Goal: Information Seeking & Learning: Check status

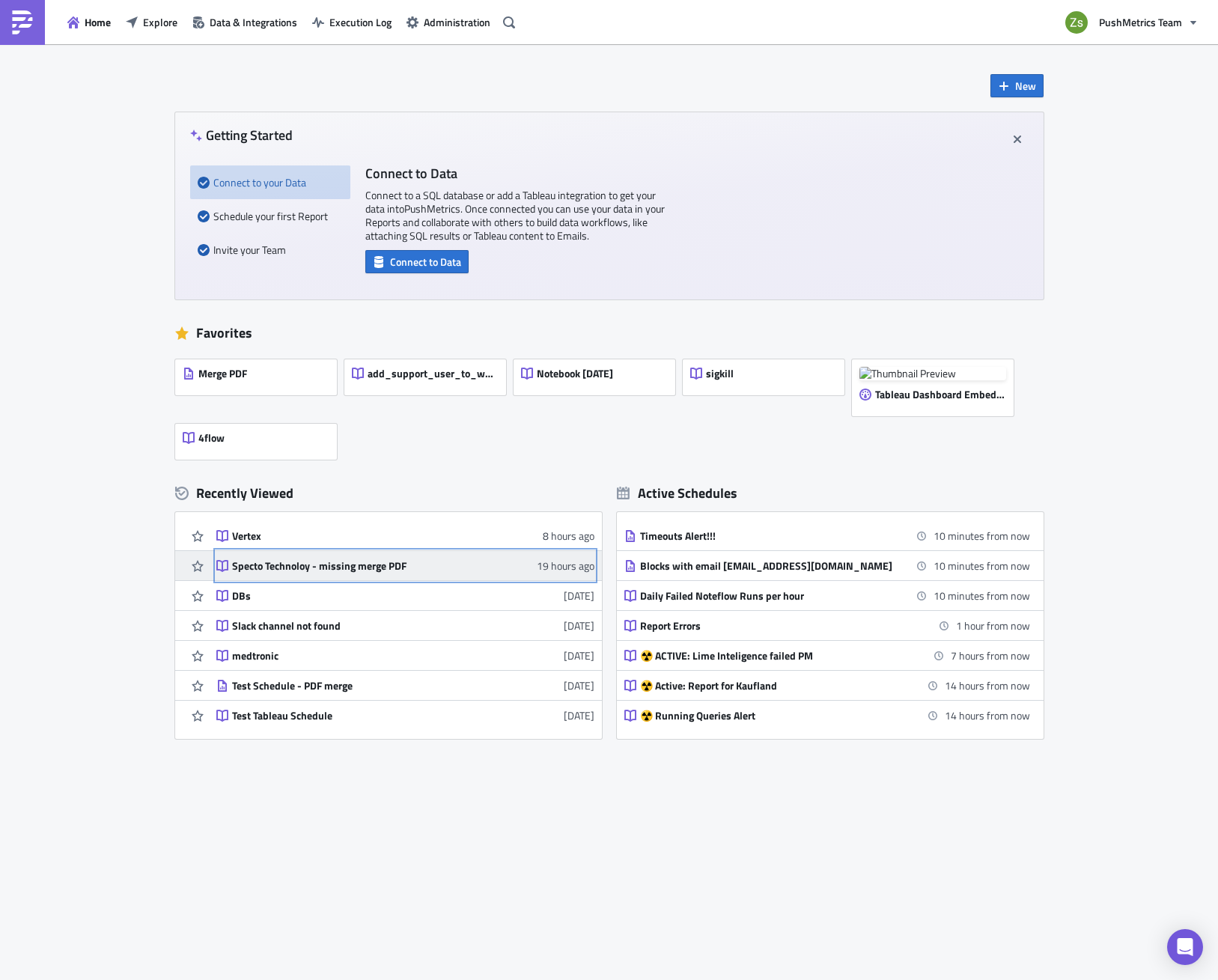
click at [277, 565] on div "Specto Technoloy - missing merge PDF" at bounding box center [363, 566] width 262 height 14
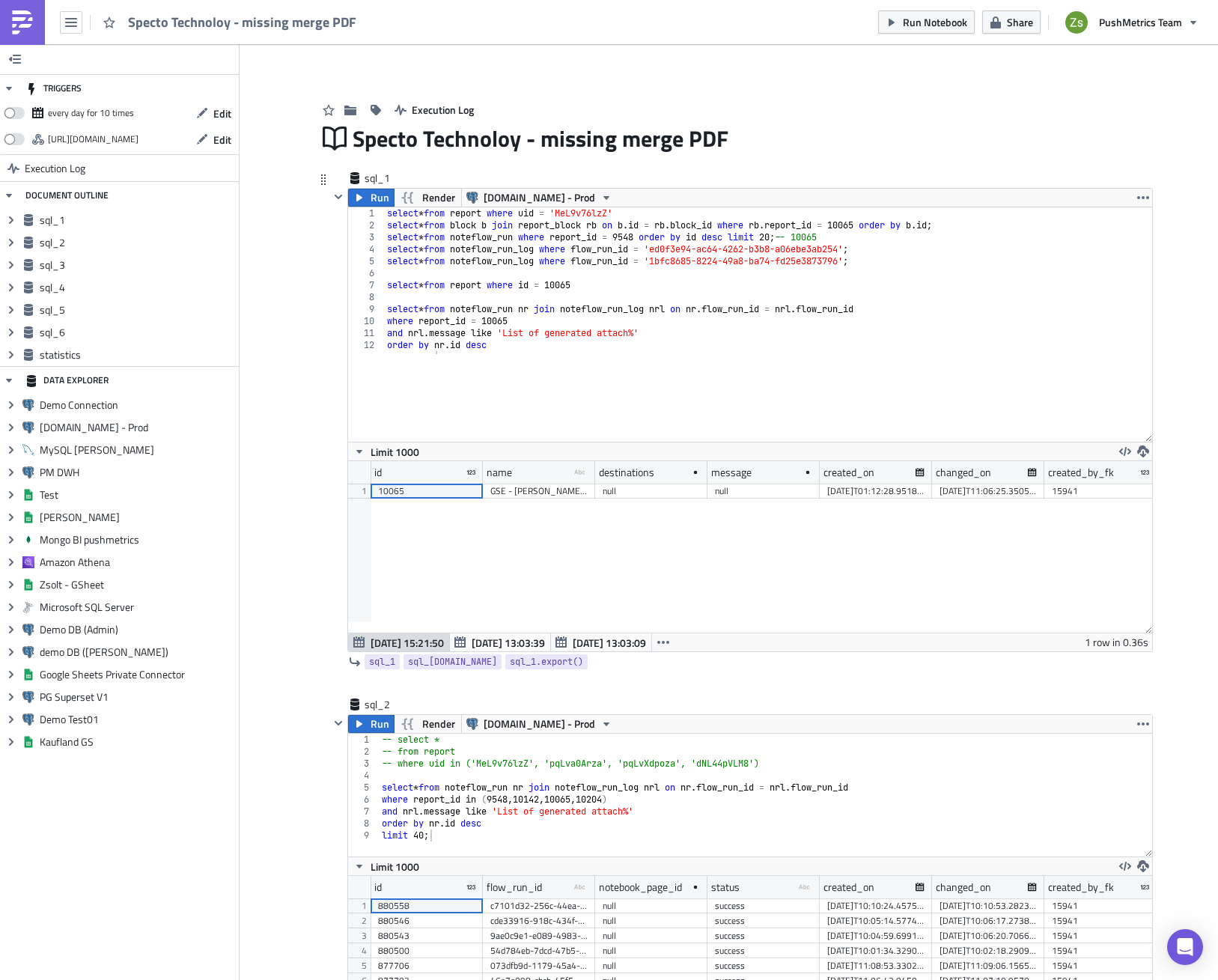
drag, startPoint x: 1143, startPoint y: 324, endPoint x: 1142, endPoint y: 436, distance: 112.0
click at [1142, 436] on div "1 2 3 4 5 6 7 8 9 10 11 12 select * from report where uid = 'MeL9v76lzZ' select…" at bounding box center [751, 324] width 805 height 234
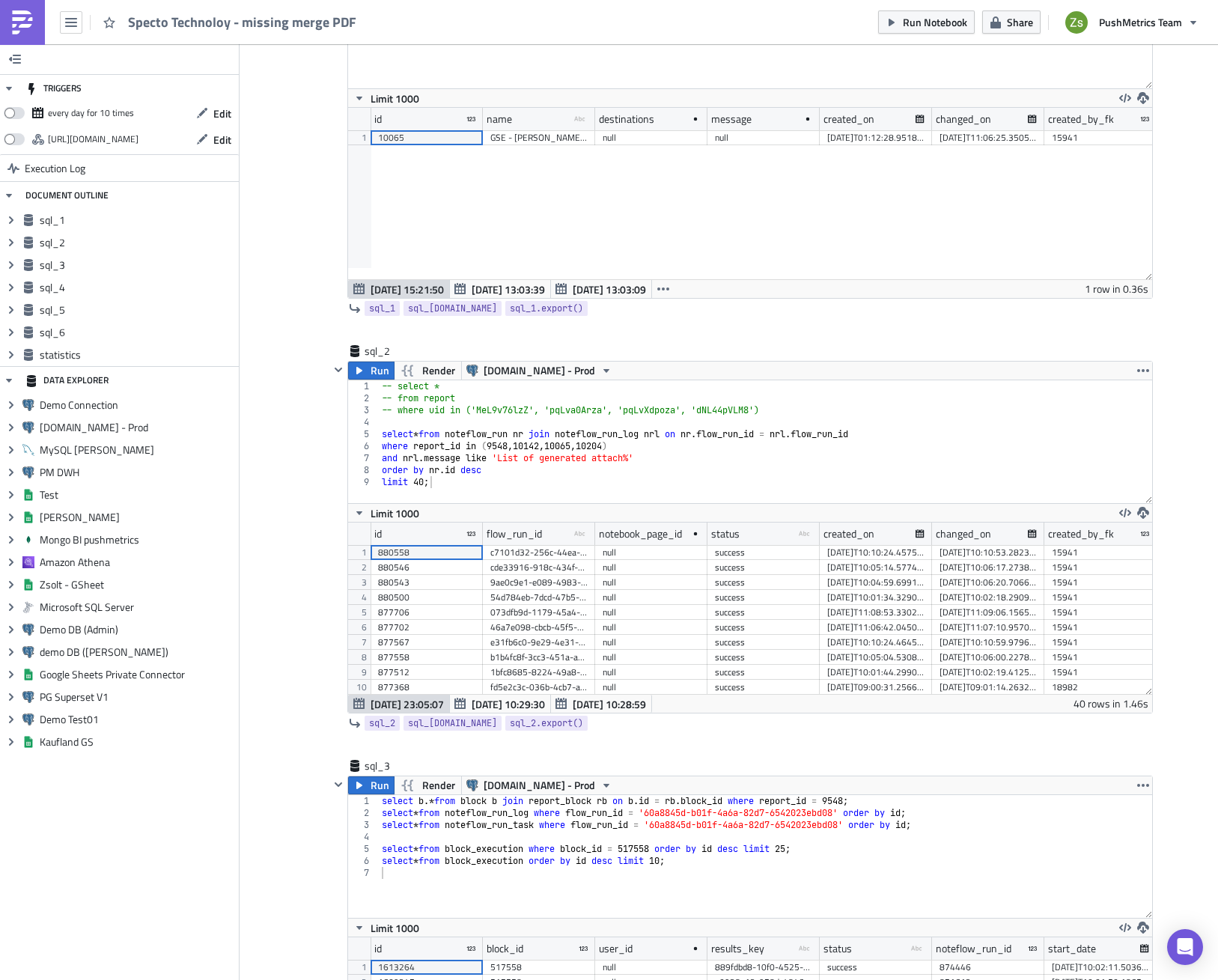
scroll to position [524, 0]
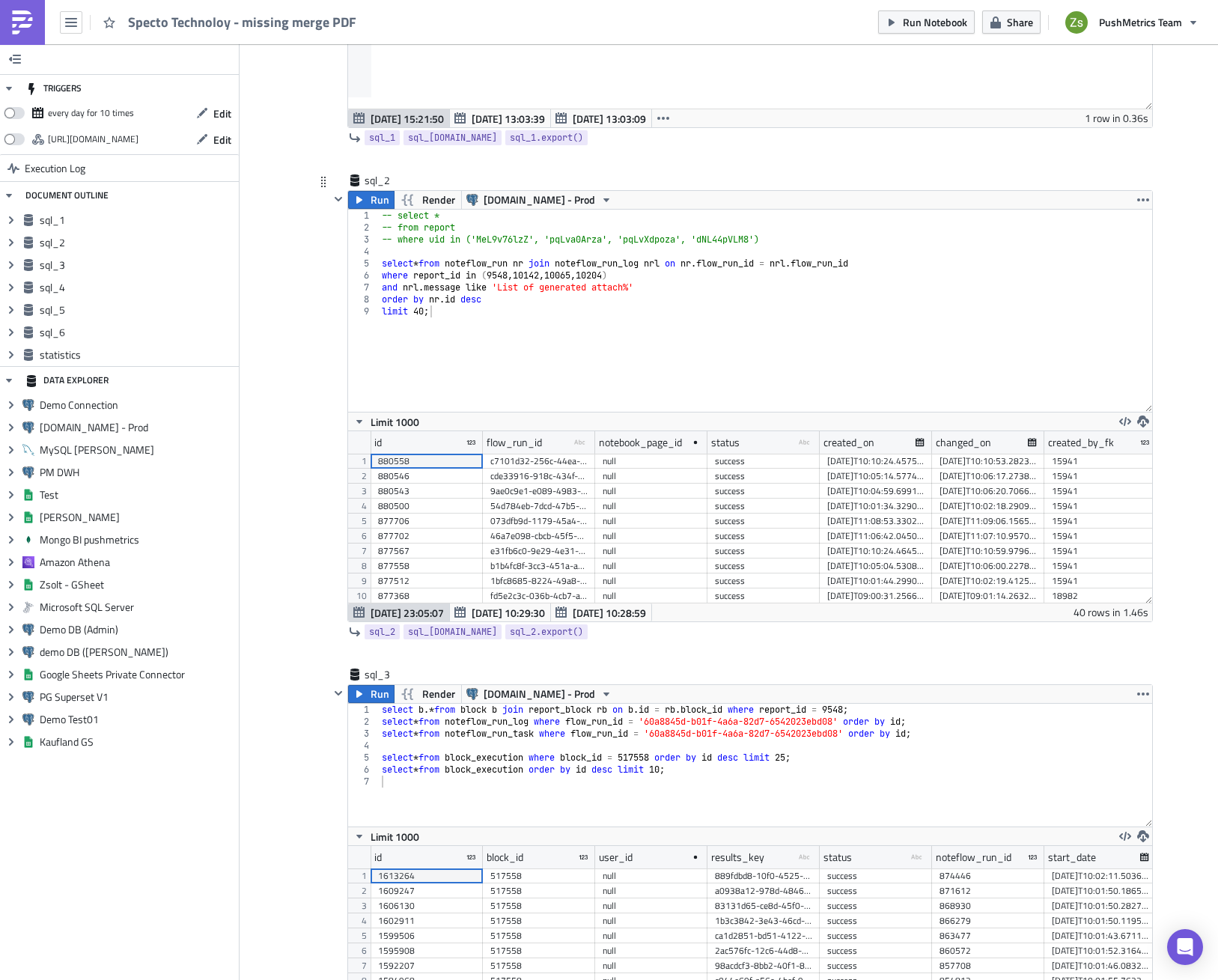
drag, startPoint x: 1138, startPoint y: 328, endPoint x: 1138, endPoint y: 408, distance: 80.0
click at [1138, 408] on div "1 2 3 4 5 6 7 8 9 -- select * -- from report -- where uid in ('MeL9v76lzZ', 'pq…" at bounding box center [751, 310] width 805 height 202
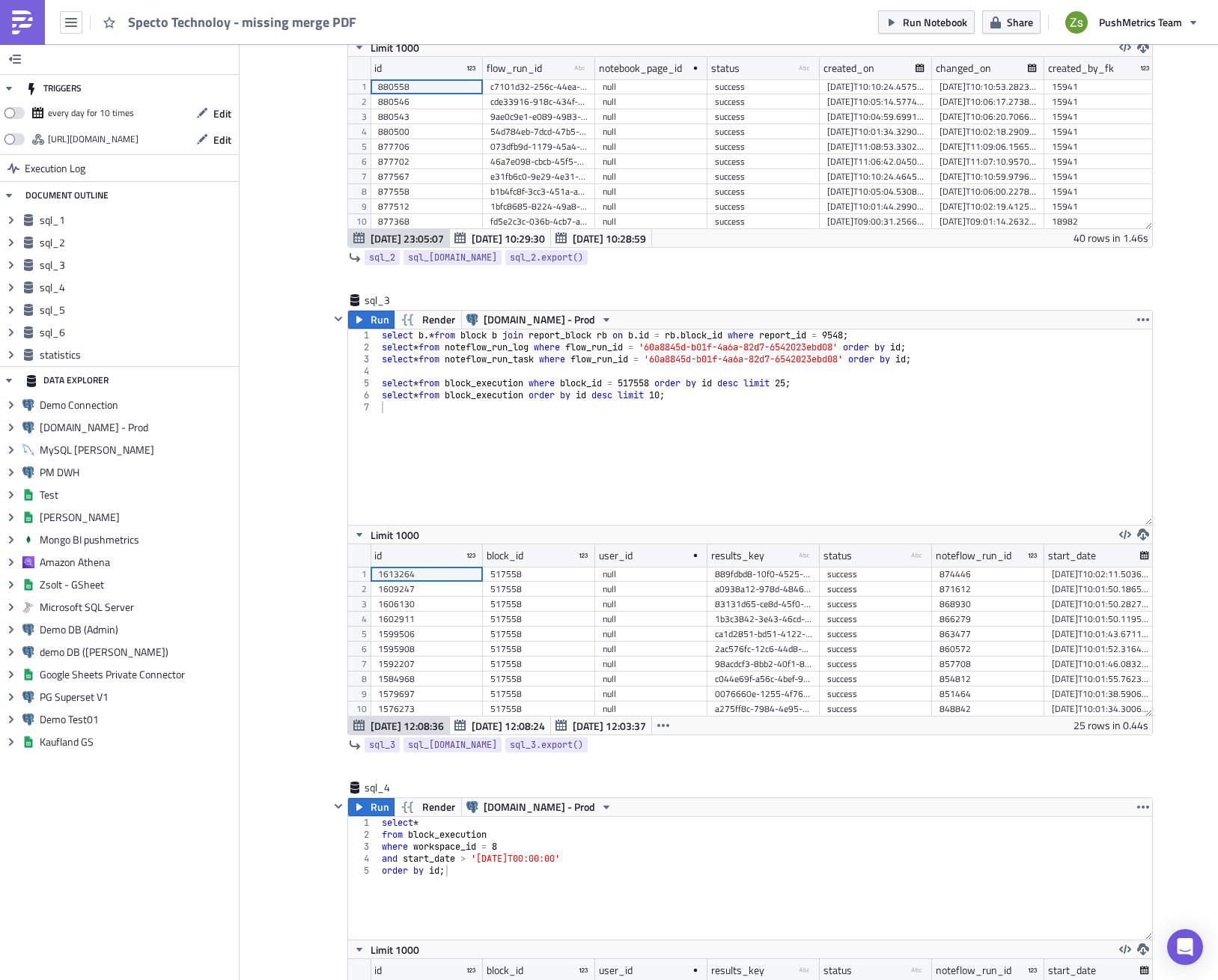
drag, startPoint x: 1140, startPoint y: 446, endPoint x: 1151, endPoint y: 519, distance: 73.8
click at [1151, 519] on div "Add Image Execution Log Specto Technoloy - missing merge PDF sql_1 Run Render […" at bounding box center [728, 844] width 979 height 3396
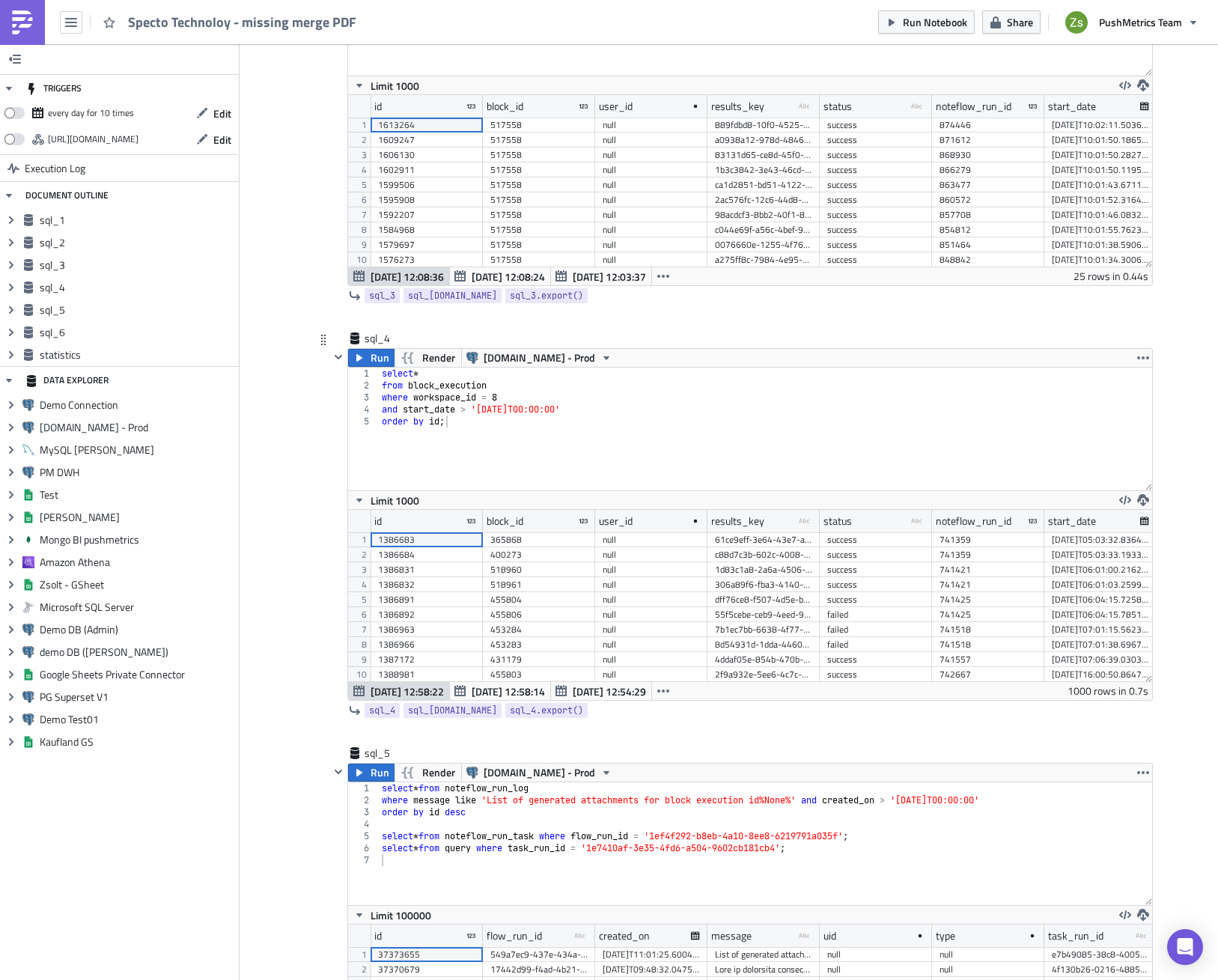
drag, startPoint x: 1142, startPoint y: 489, endPoint x: 1145, endPoint y: 557, distance: 68.1
click at [1145, 490] on div "1 2 3 4 5 select * from block_execution where workspace_id = 8 and start_date >…" at bounding box center [751, 429] width 805 height 123
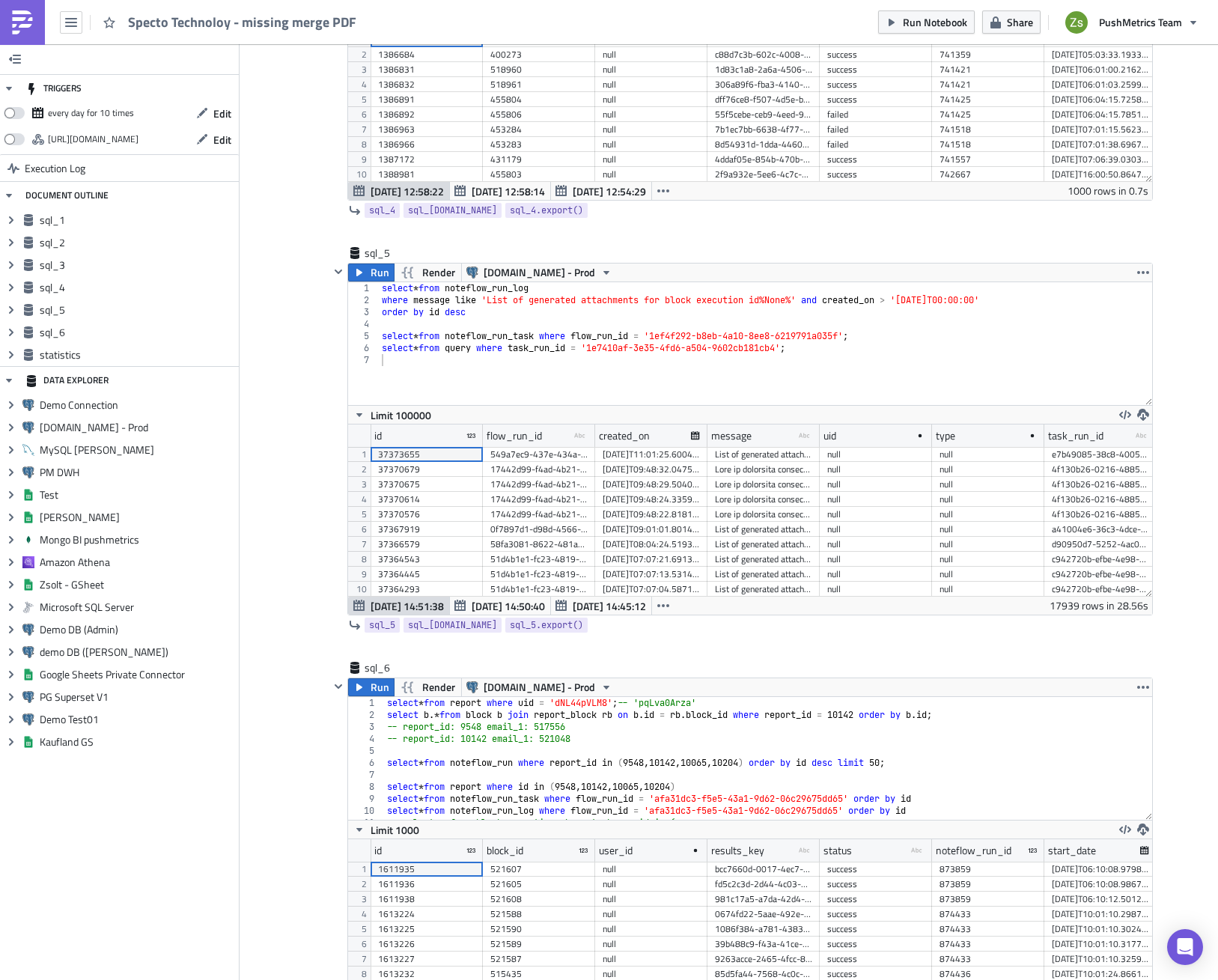
scroll to position [2096, 0]
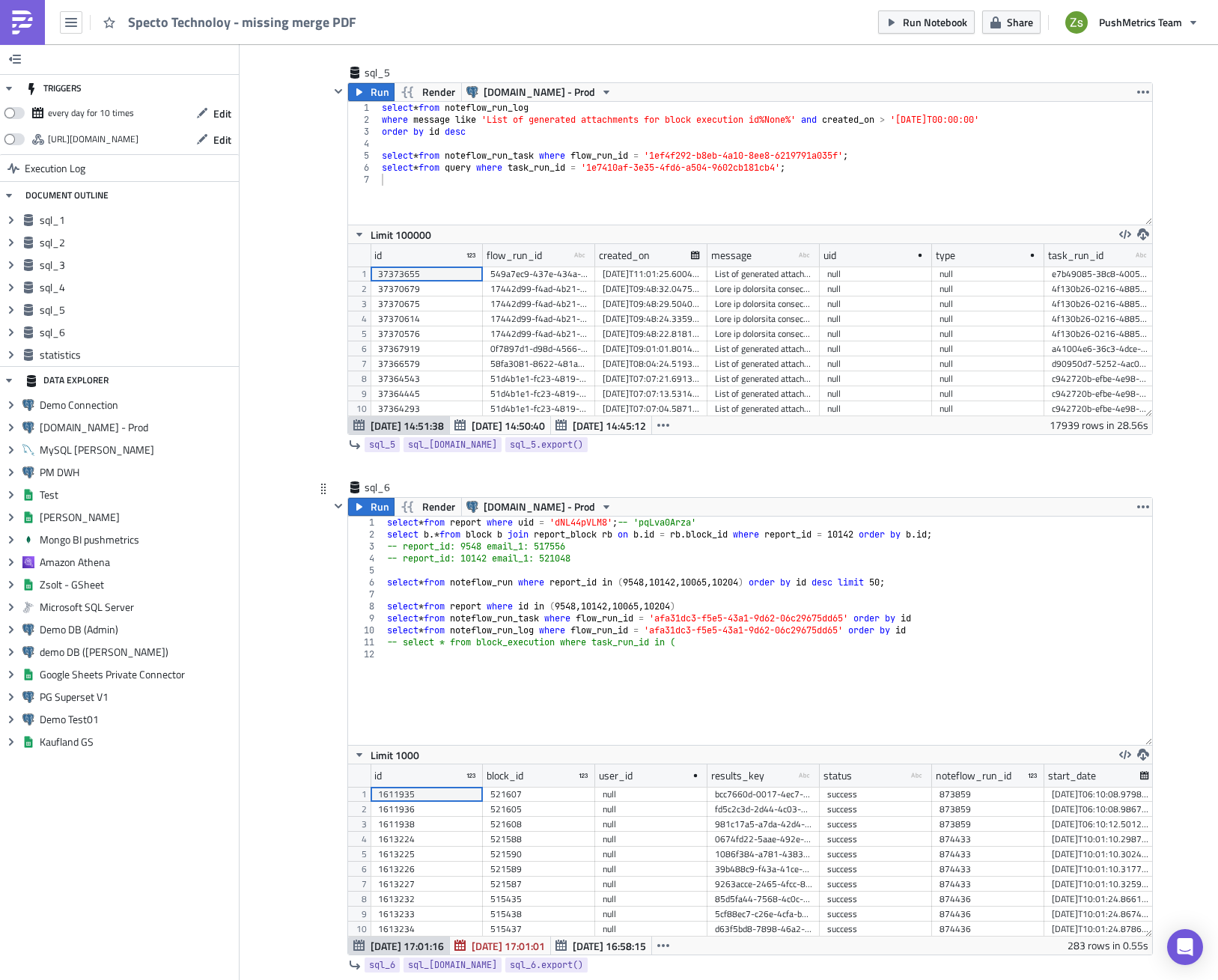
drag, startPoint x: 1142, startPoint y: 635, endPoint x: 1141, endPoint y: 741, distance: 106.0
click at [1141, 741] on div "1 2 3 4 5 6 7 8 9 10 11 12 select * from report where uid = 'dNL44pVLM8' ; -- '…" at bounding box center [751, 631] width 805 height 228
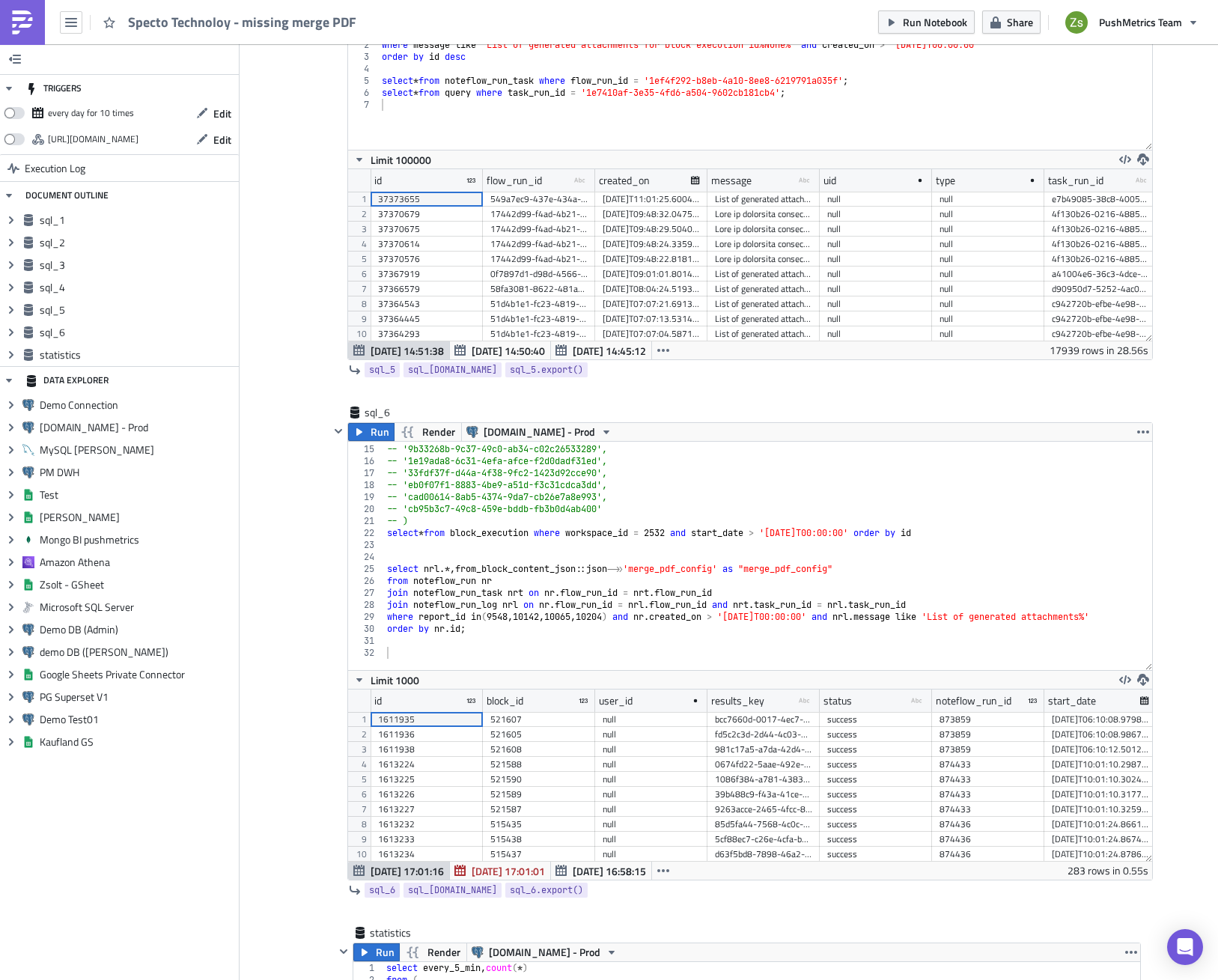
scroll to position [152, 0]
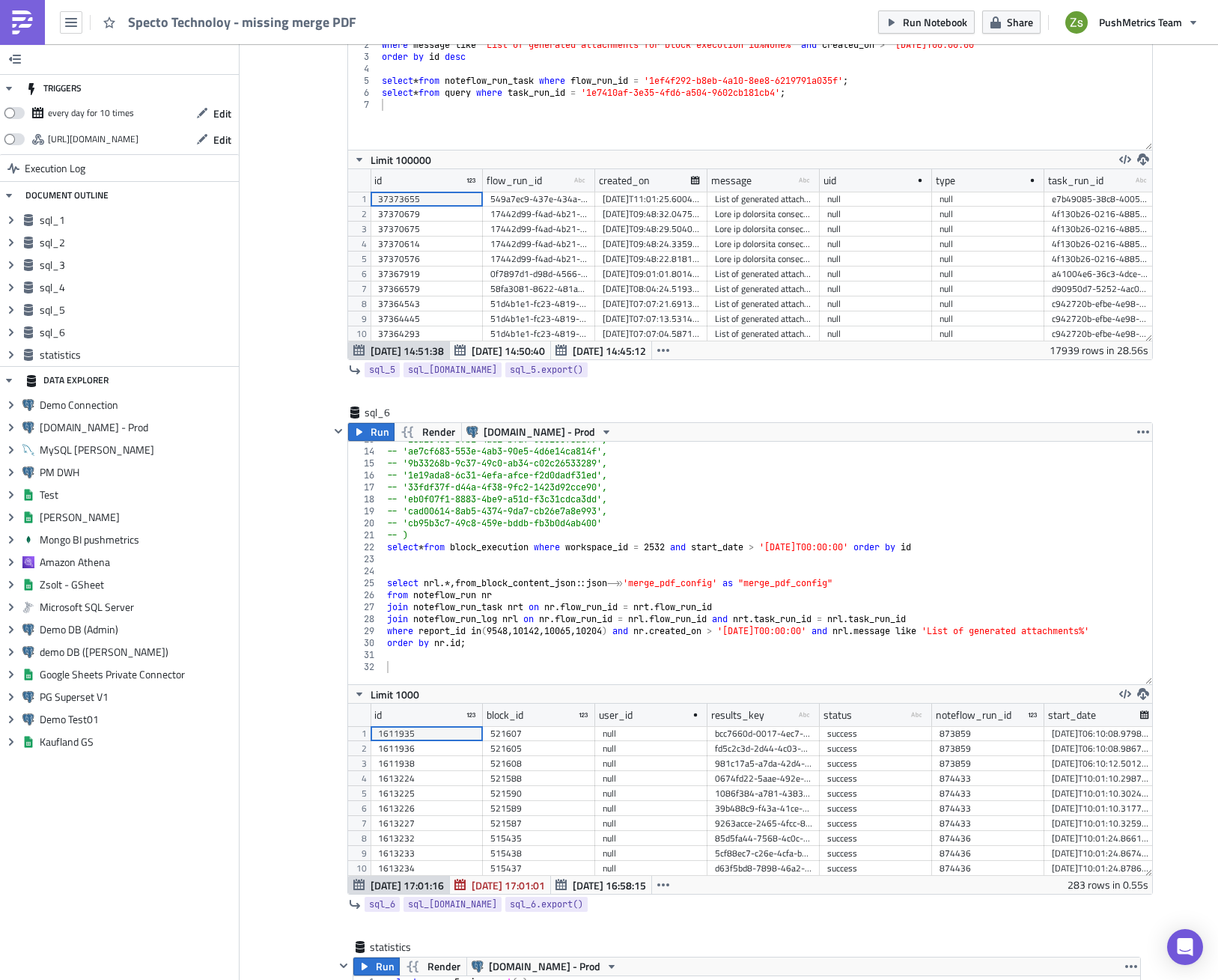
drag, startPoint x: 1141, startPoint y: 665, endPoint x: 1166, endPoint y: 801, distance: 138.3
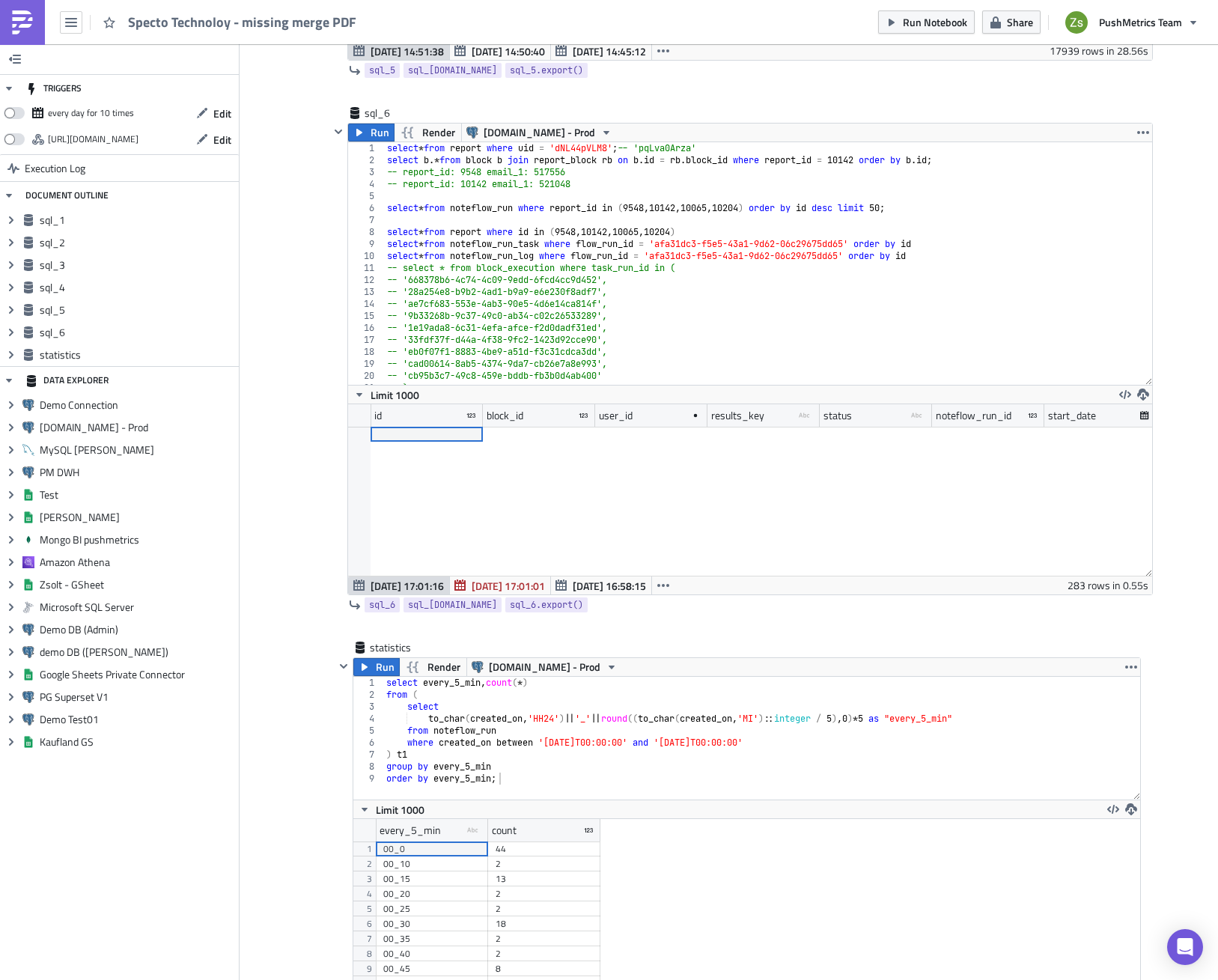
scroll to position [0, 0]
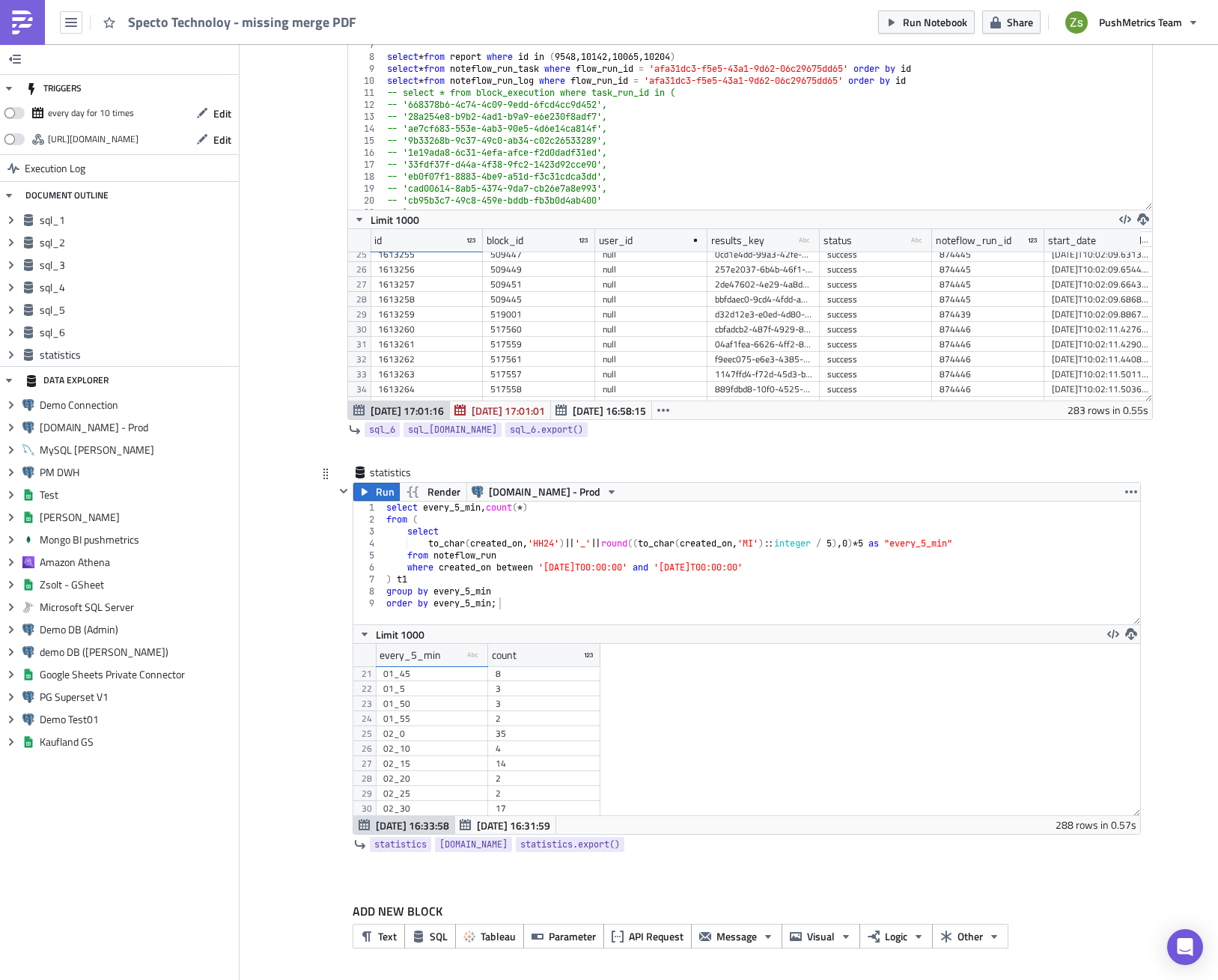
drag, startPoint x: 1131, startPoint y: 620, endPoint x: 1132, endPoint y: 682, distance: 62.0
click at [1133, 624] on div "1 2 3 4 5 6 7 8 9 select every_5_min , count ( * ) from ( select to_char ( crea…" at bounding box center [746, 562] width 787 height 123
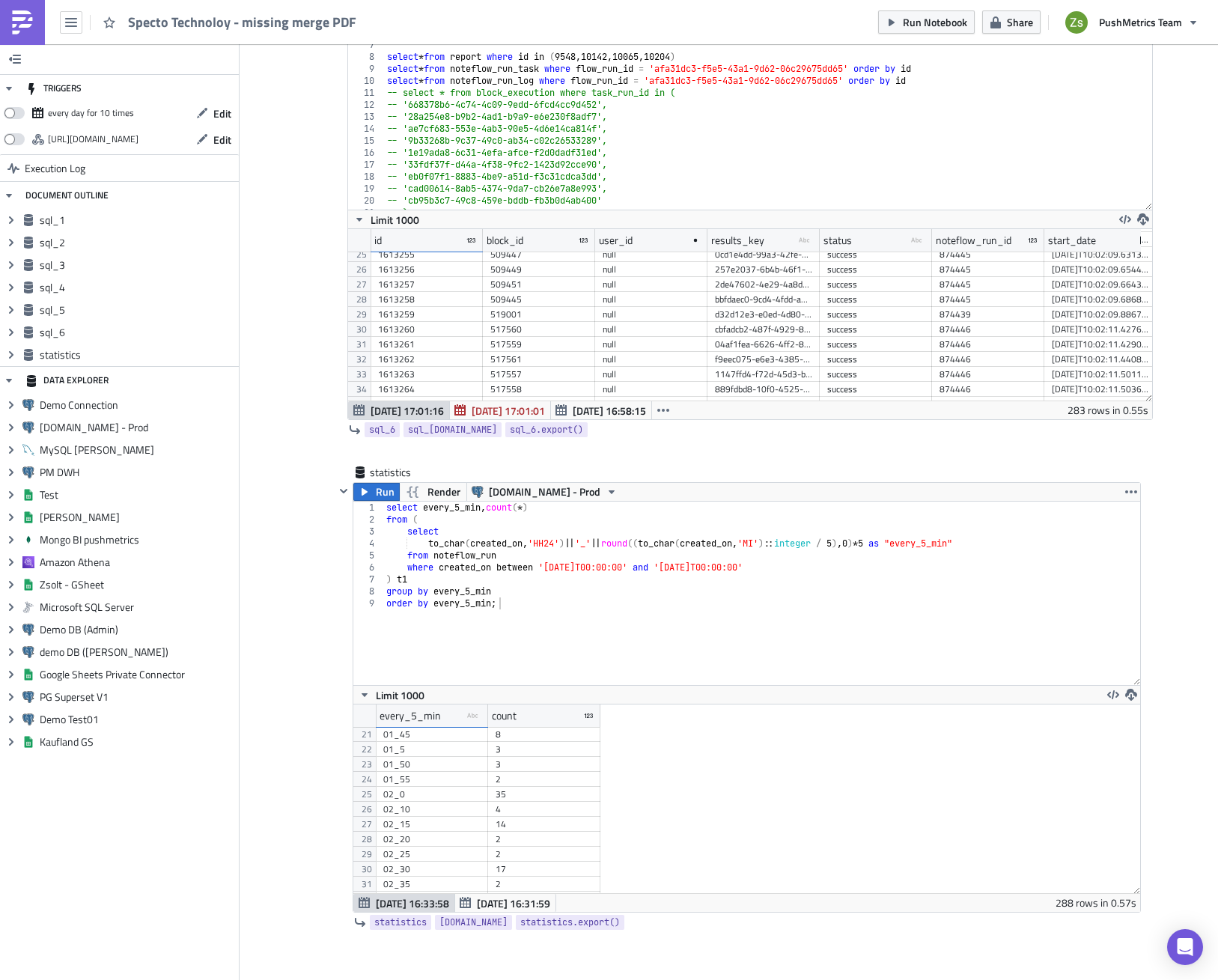
drag, startPoint x: 1132, startPoint y: 874, endPoint x: 1135, endPoint y: 892, distance: 18.2
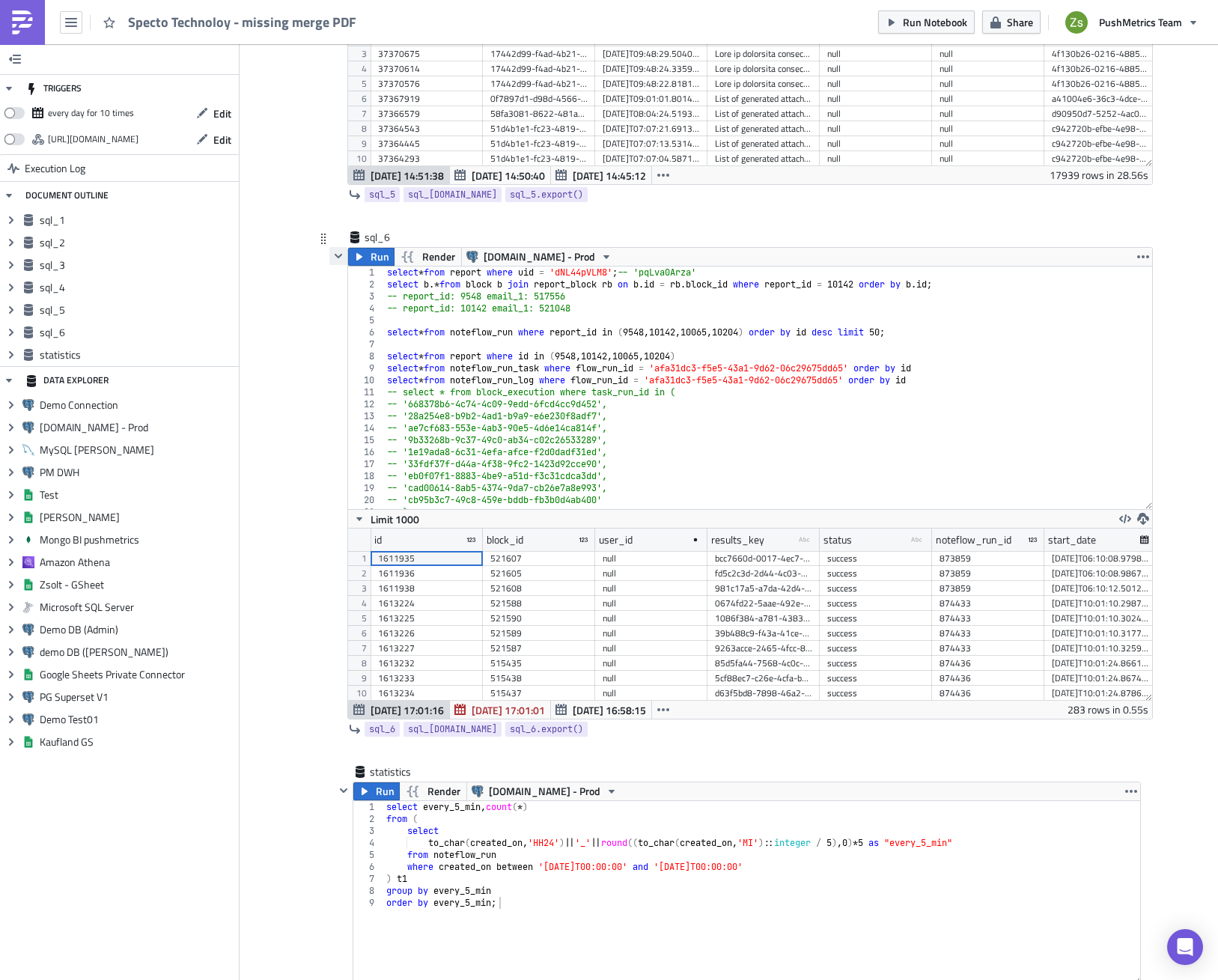
click at [334, 257] on icon "button" at bounding box center [338, 256] width 7 height 5
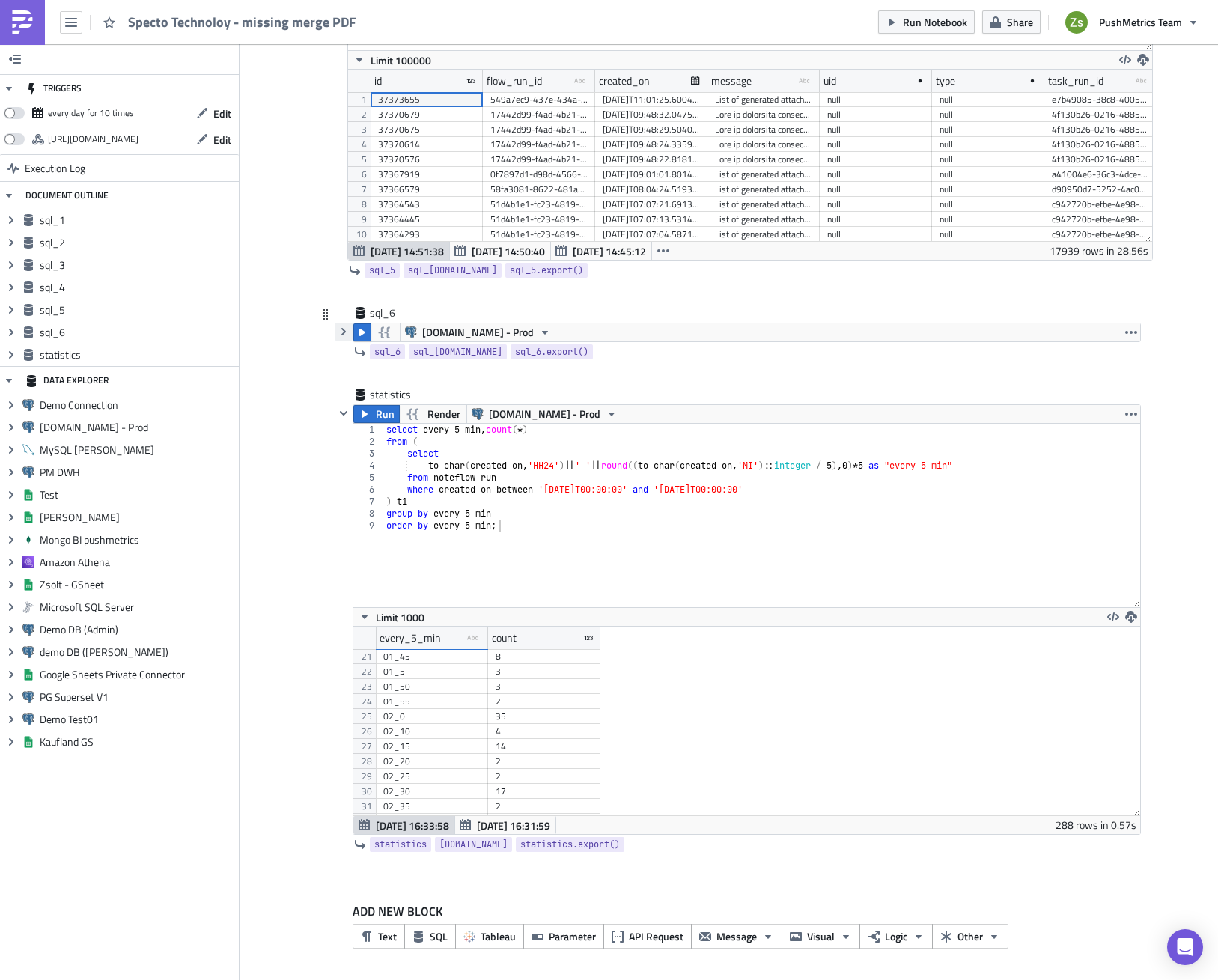
click at [340, 330] on icon "button" at bounding box center [343, 331] width 12 height 12
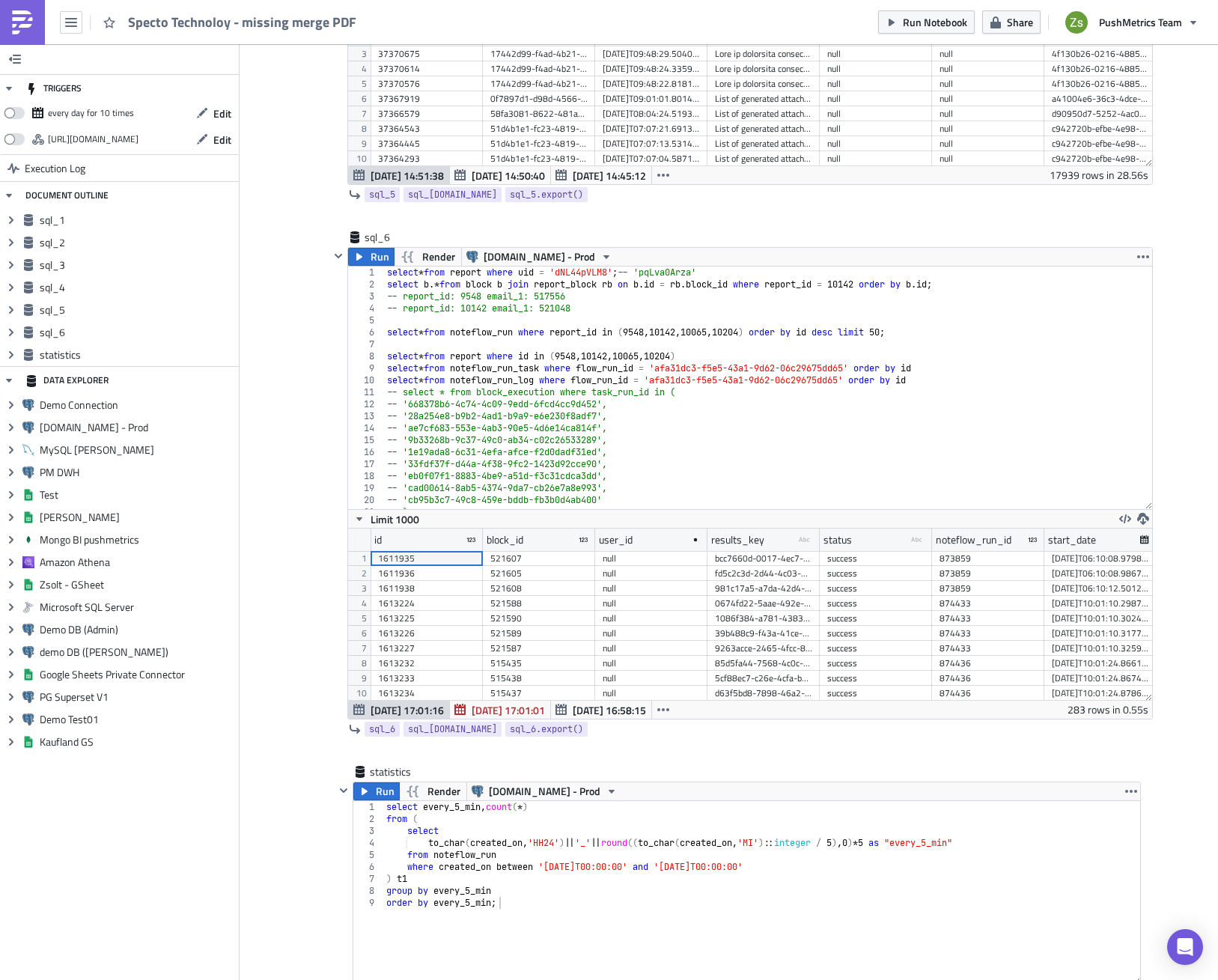
click at [24, 35] on link at bounding box center [22, 22] width 45 height 45
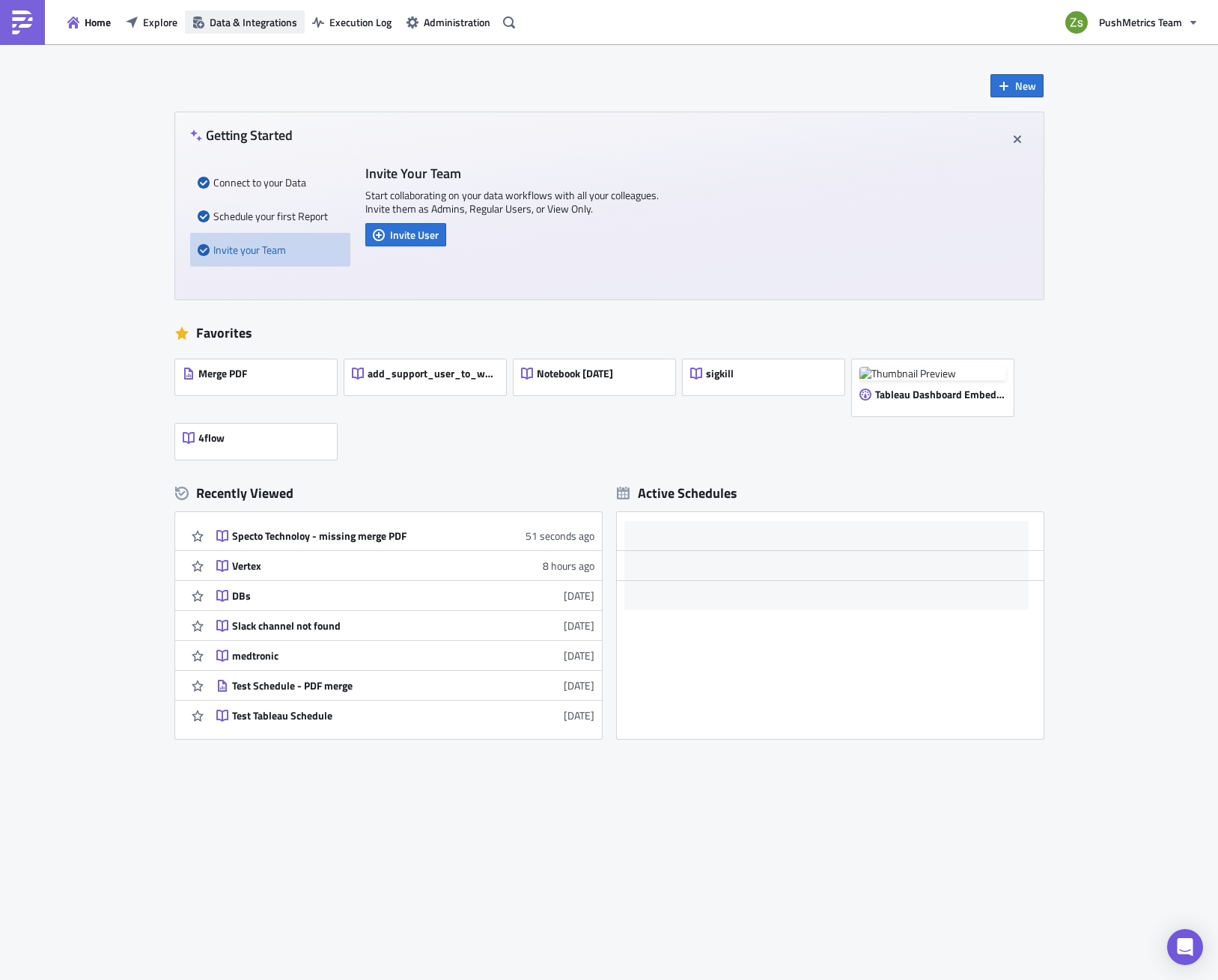
click at [218, 27] on span "Data & Integrations" at bounding box center [253, 22] width 87 height 15
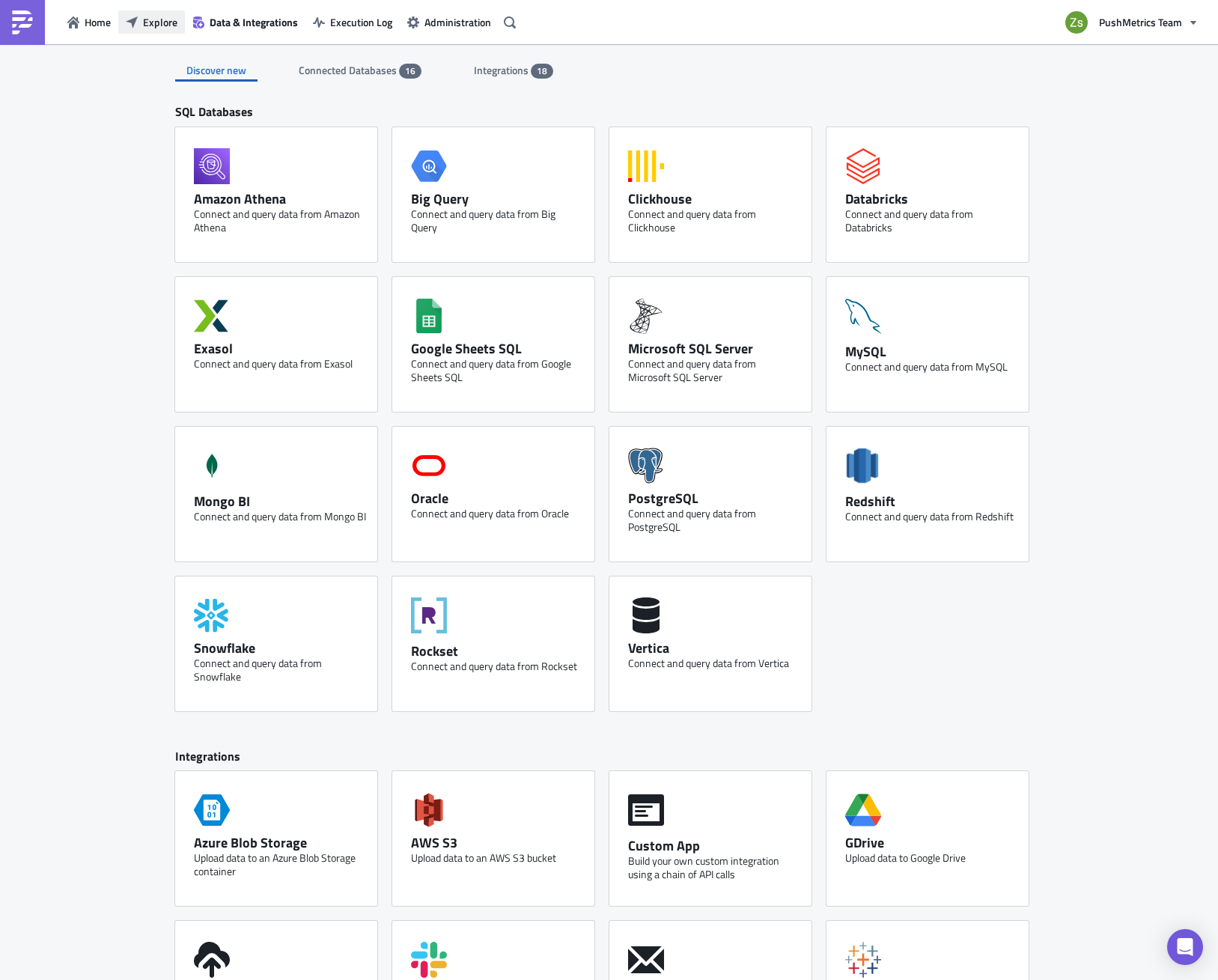
click at [163, 24] on span "Explore" at bounding box center [160, 22] width 35 height 15
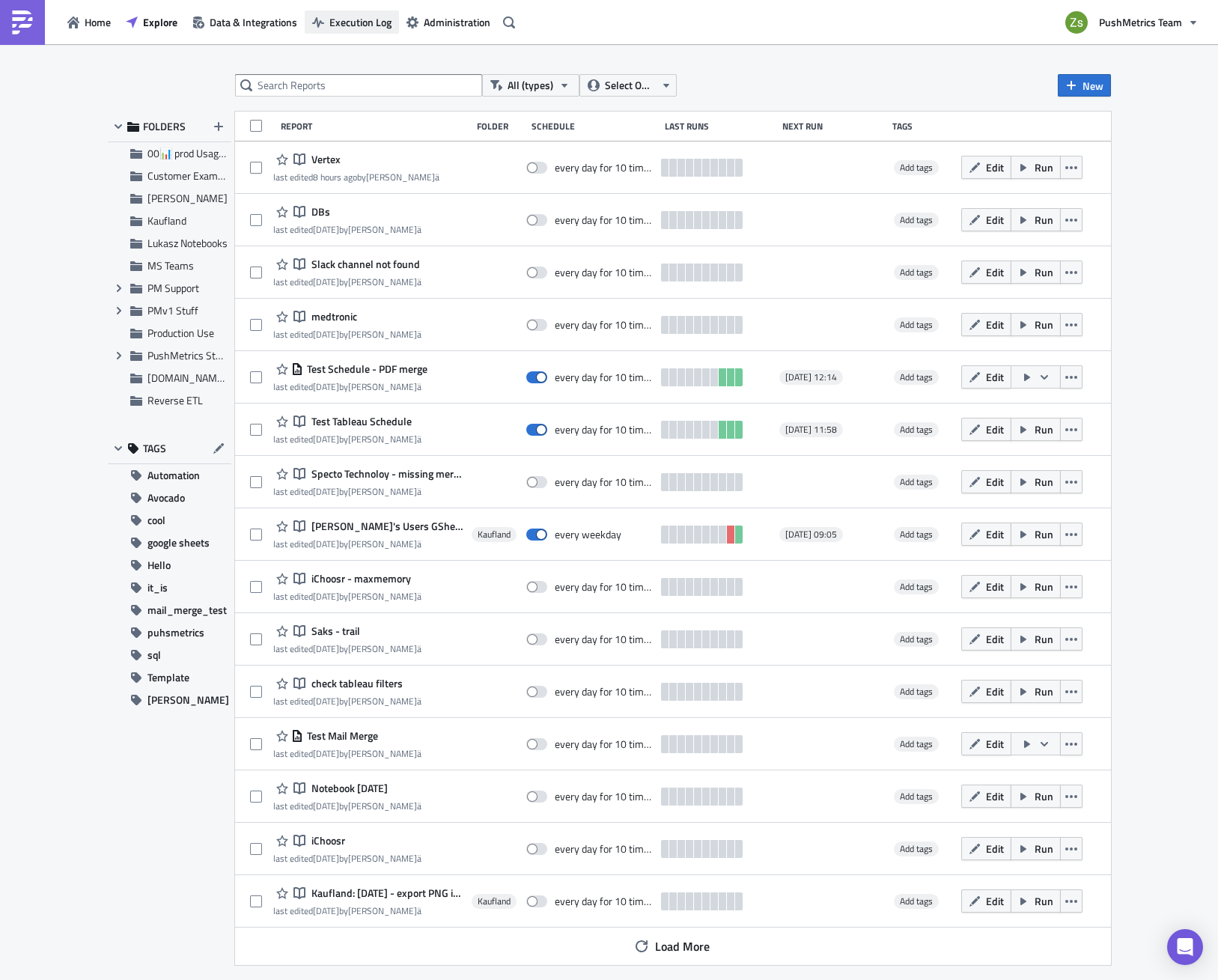
click at [352, 19] on span "Execution Log" at bounding box center [360, 22] width 62 height 15
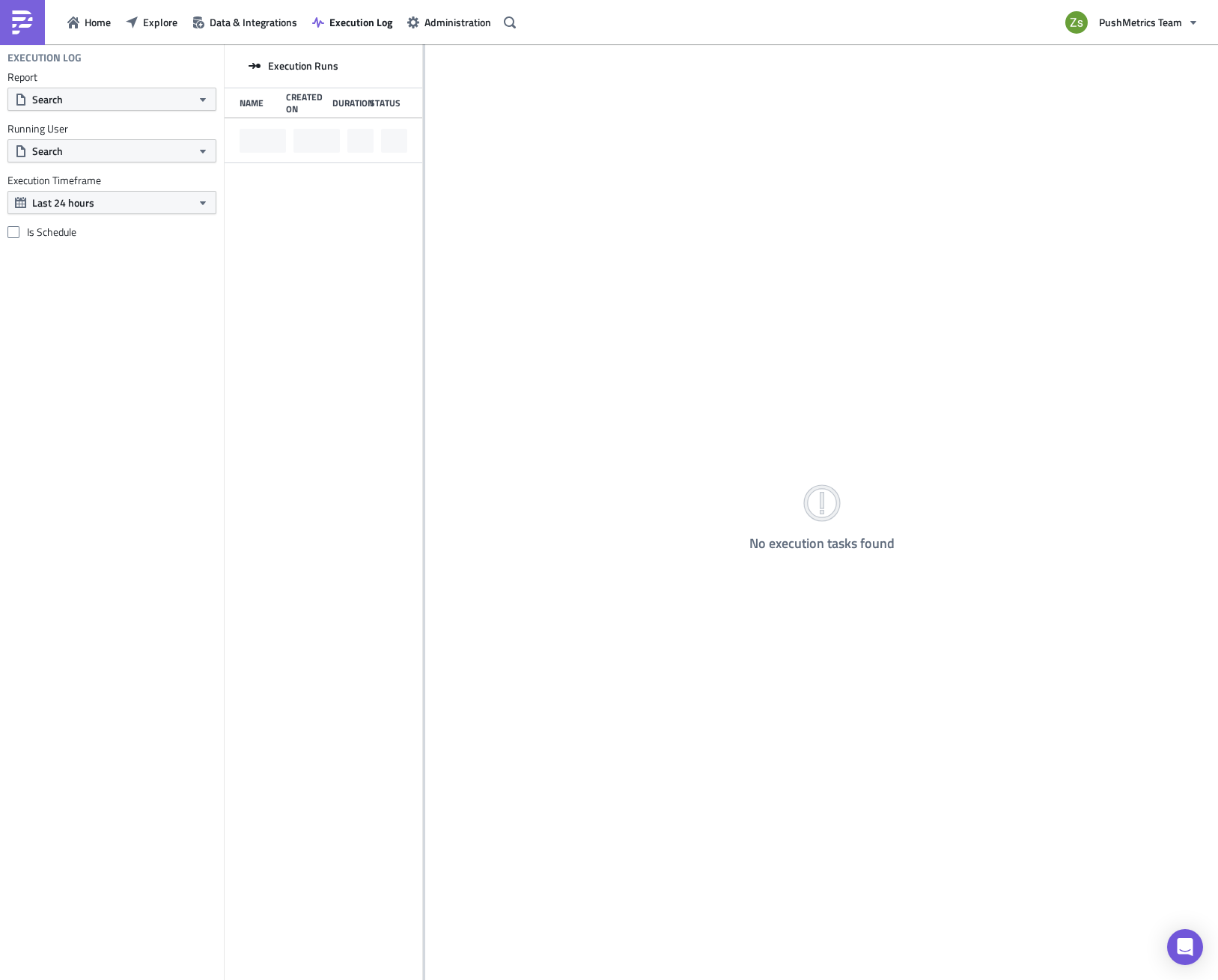
drag, startPoint x: 421, startPoint y: 201, endPoint x: 446, endPoint y: 208, distance: 26.0
click at [446, 208] on div "Execution Runs Name Created On Duration Status No execution tasks found" at bounding box center [722, 513] width 994 height 938
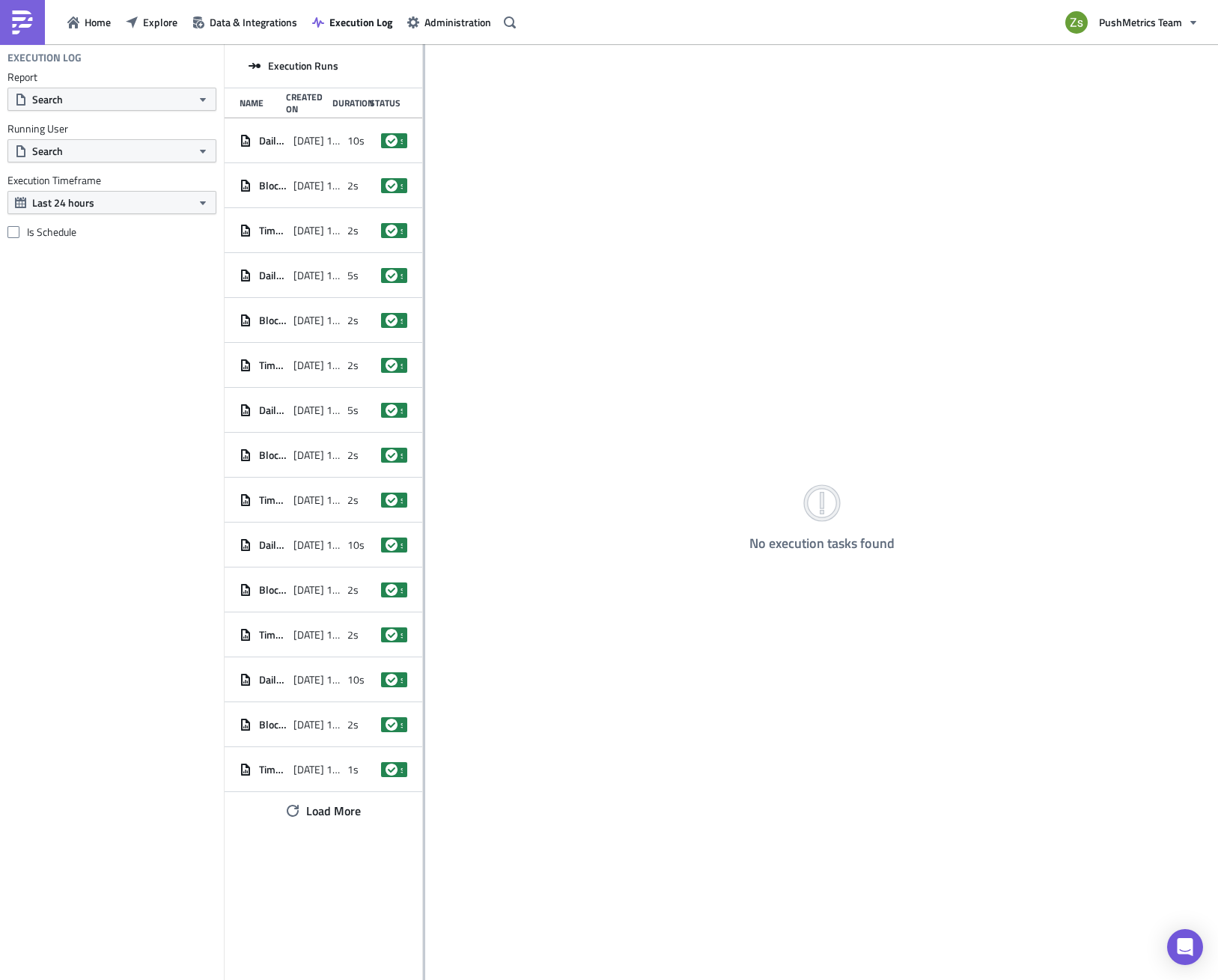
drag, startPoint x: 423, startPoint y: 209, endPoint x: 533, endPoint y: 227, distance: 111.5
click at [425, 227] on div at bounding box center [424, 513] width 2 height 938
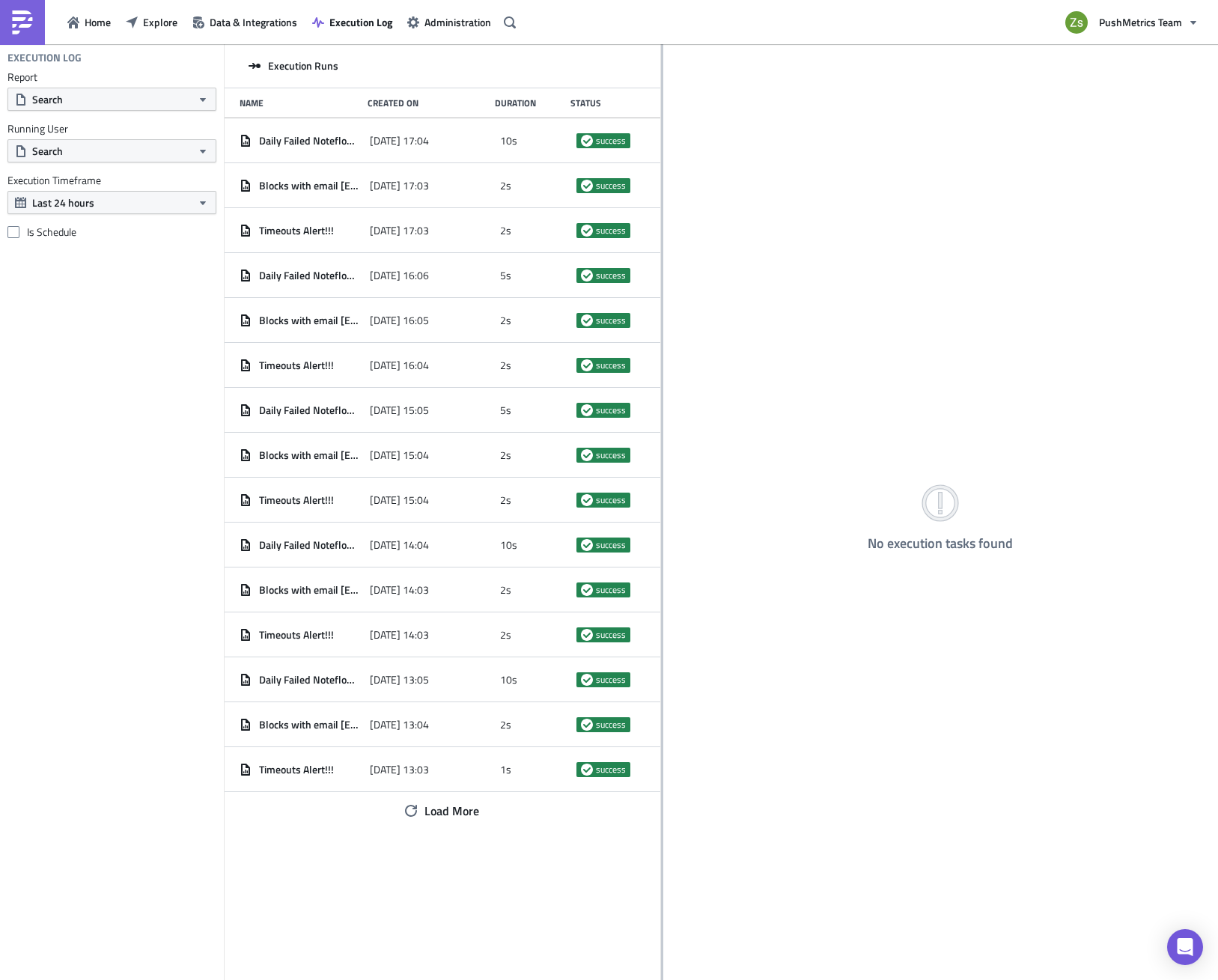
drag, startPoint x: 534, startPoint y: 260, endPoint x: 661, endPoint y: 276, distance: 128.0
click at [661, 276] on div at bounding box center [662, 513] width 2 height 938
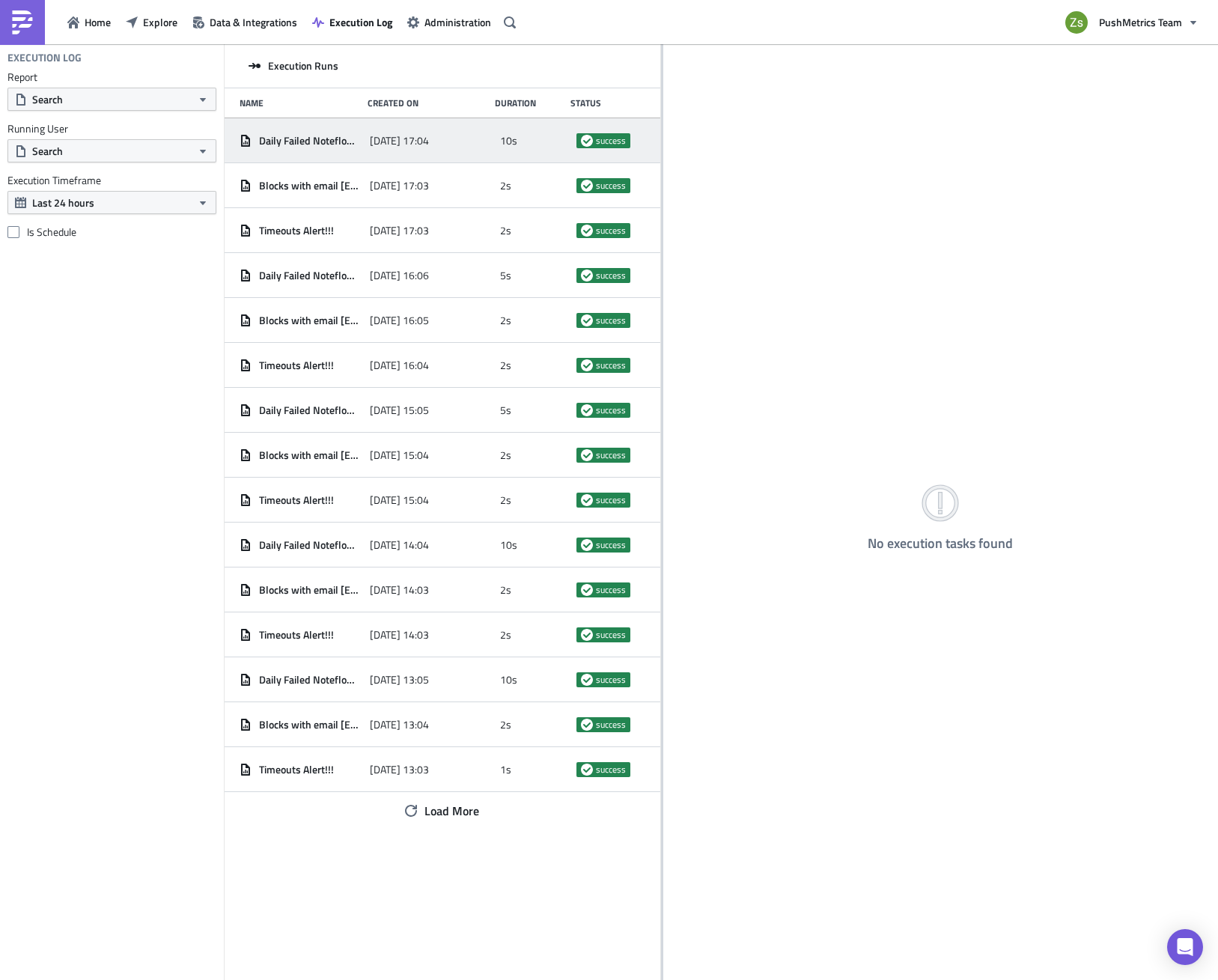
click at [320, 141] on span "Daily Failed Noteflow Runs per hour" at bounding box center [311, 140] width 104 height 14
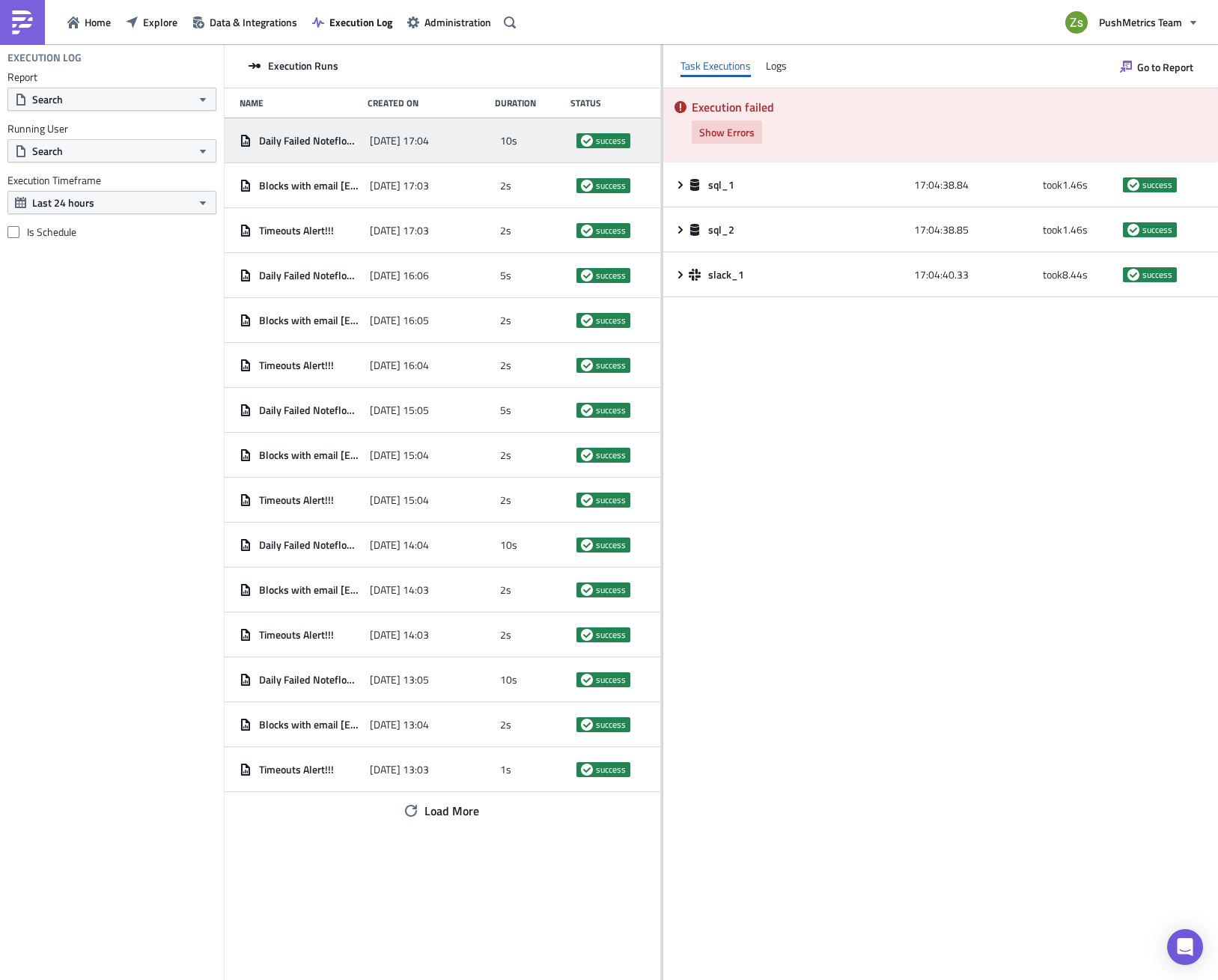
click at [739, 140] on button "Show Errors" at bounding box center [726, 132] width 70 height 24
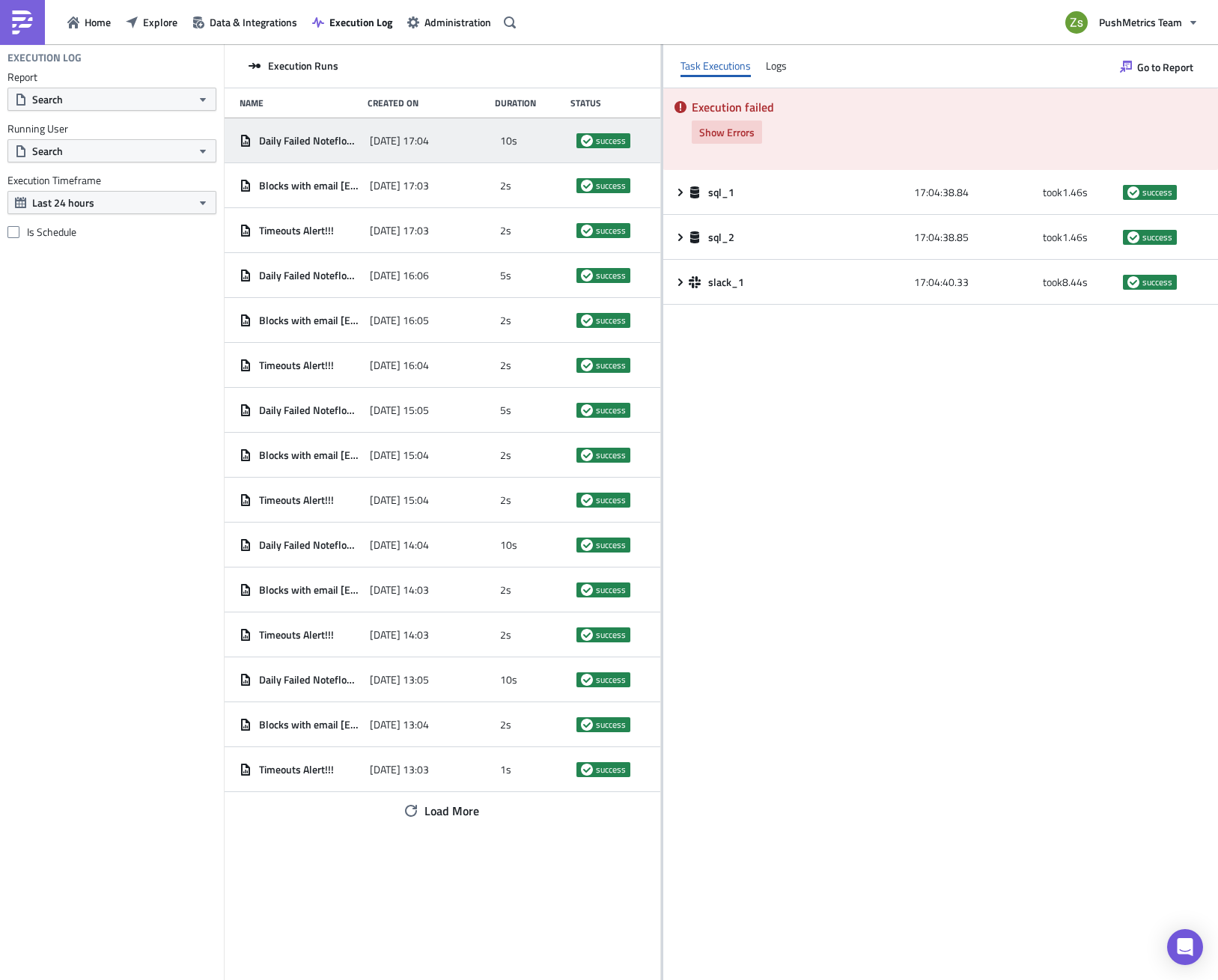
click at [739, 140] on button "Show Errors" at bounding box center [726, 132] width 70 height 24
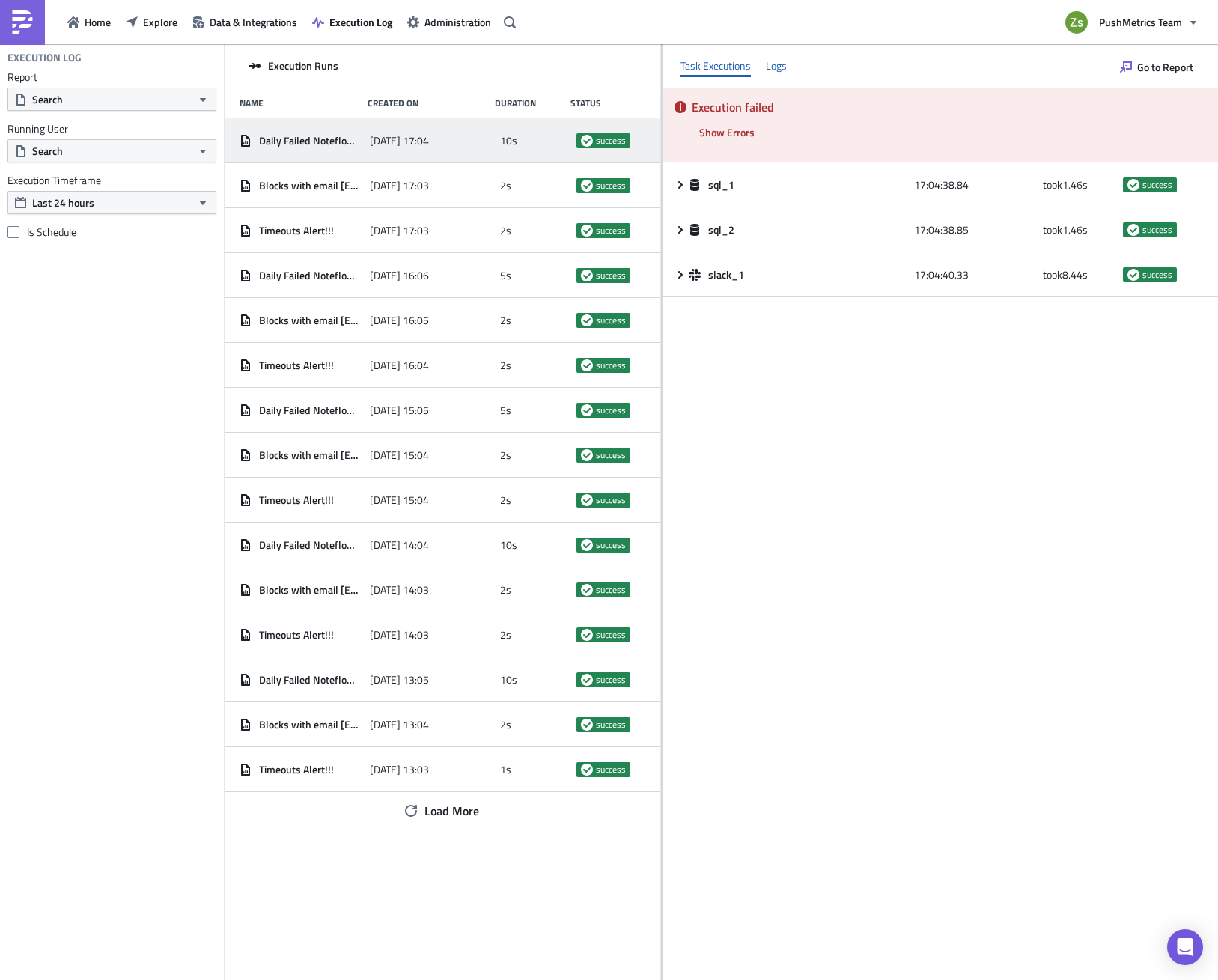
click at [777, 67] on div "Logs" at bounding box center [776, 66] width 21 height 23
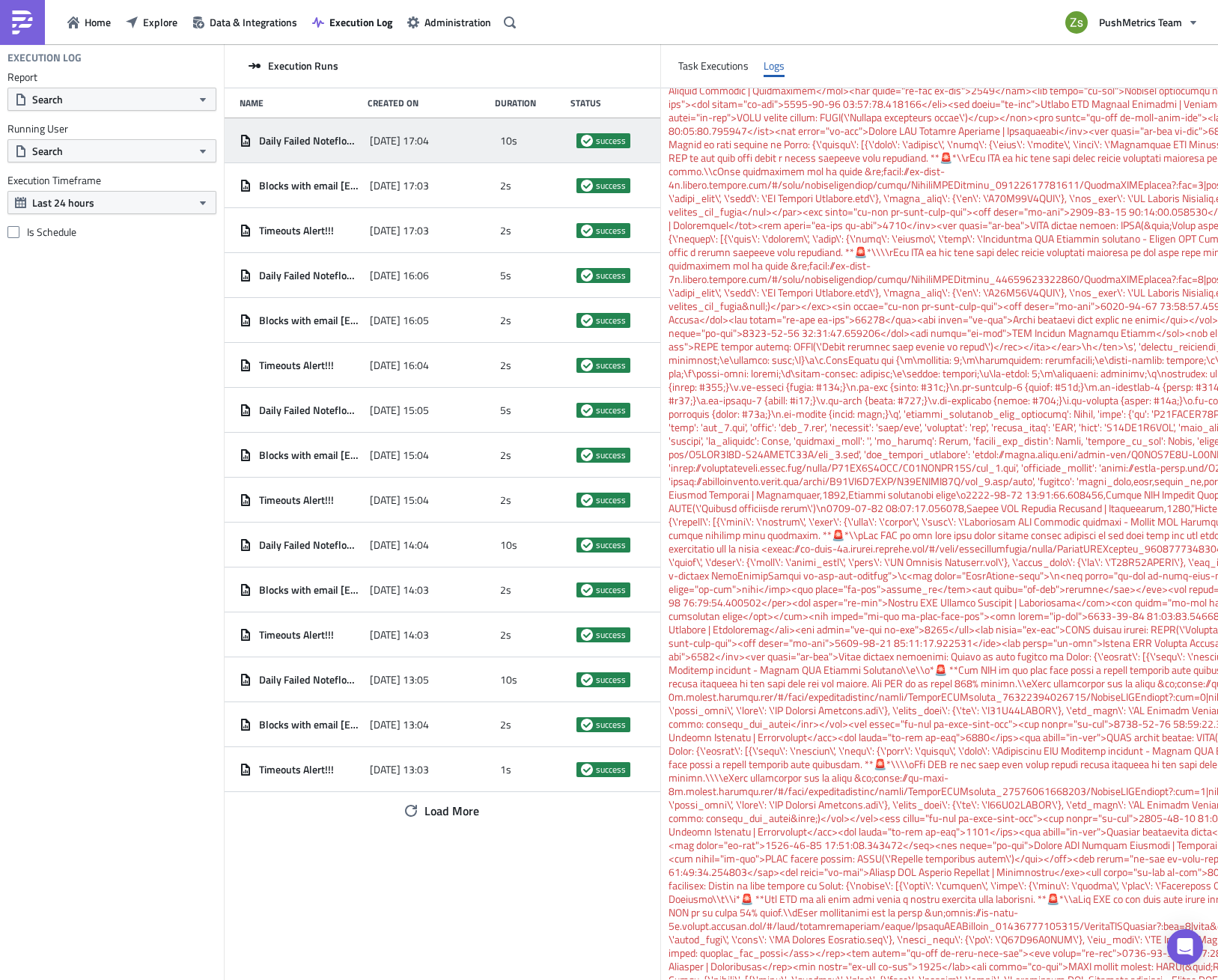
scroll to position [3319, 0]
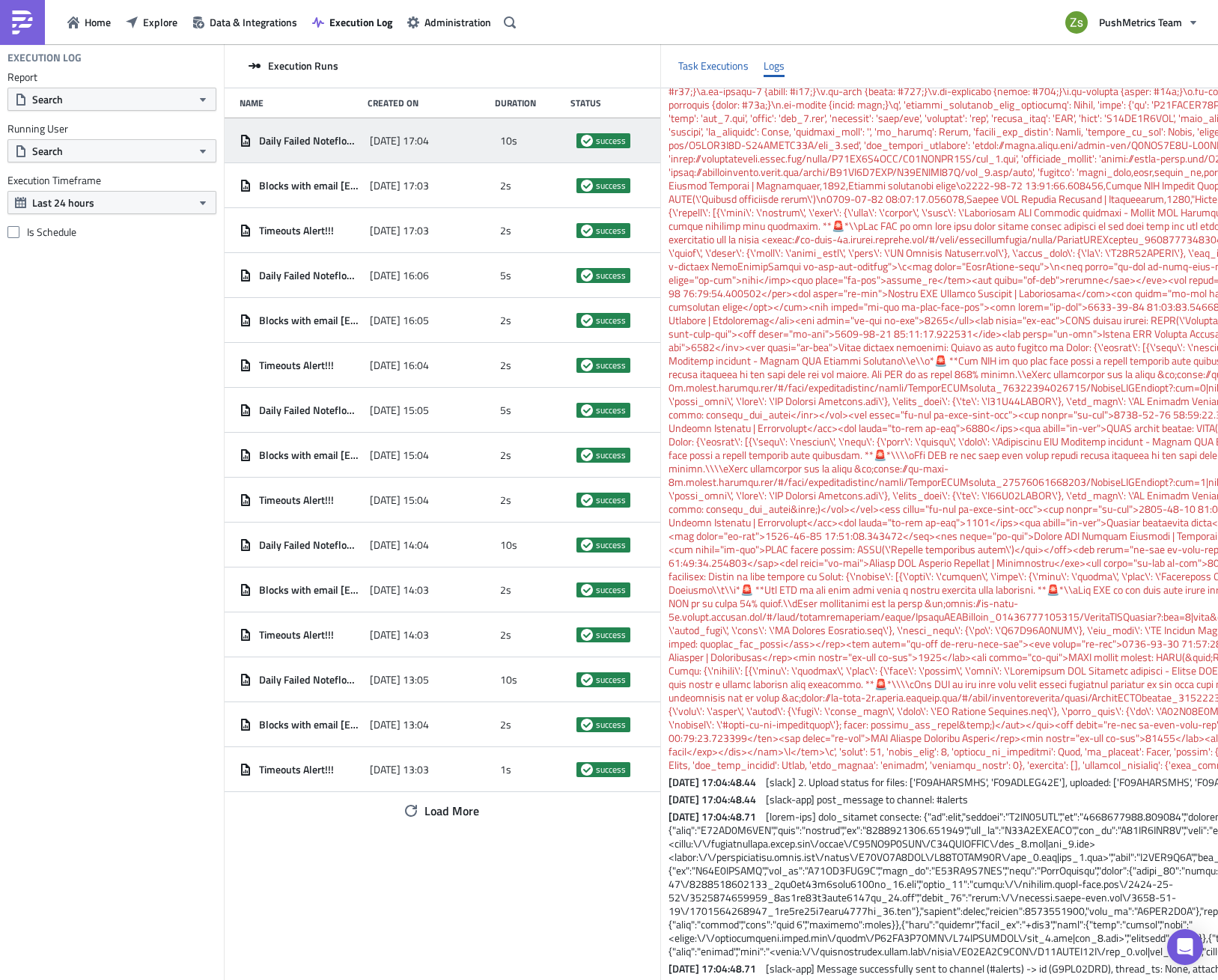
click at [702, 75] on div "Task Executions" at bounding box center [713, 66] width 70 height 23
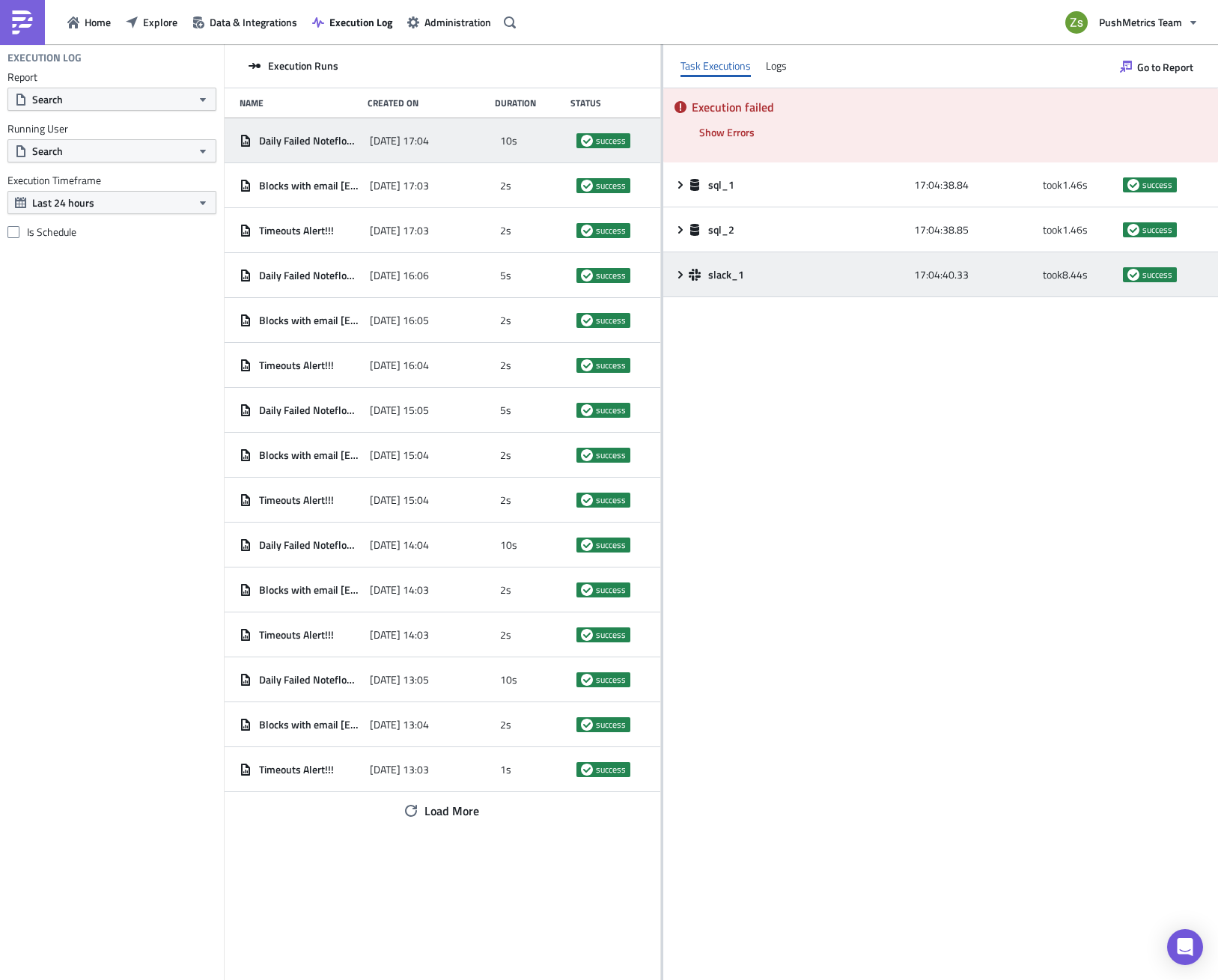
click at [766, 278] on div "slack_1" at bounding box center [797, 275] width 218 height 14
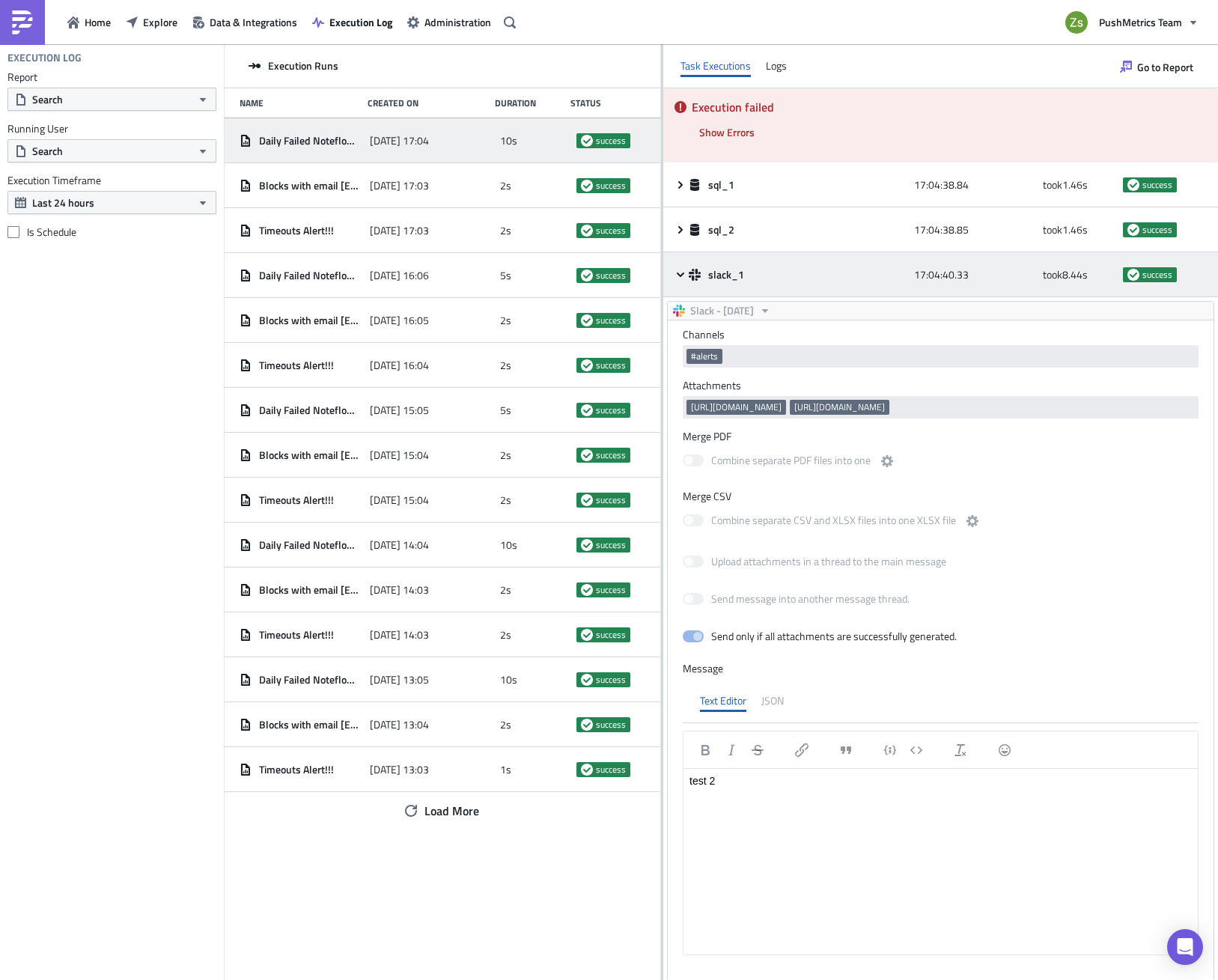
scroll to position [0, 0]
click at [717, 274] on span "slack_1" at bounding box center [727, 275] width 38 height 14
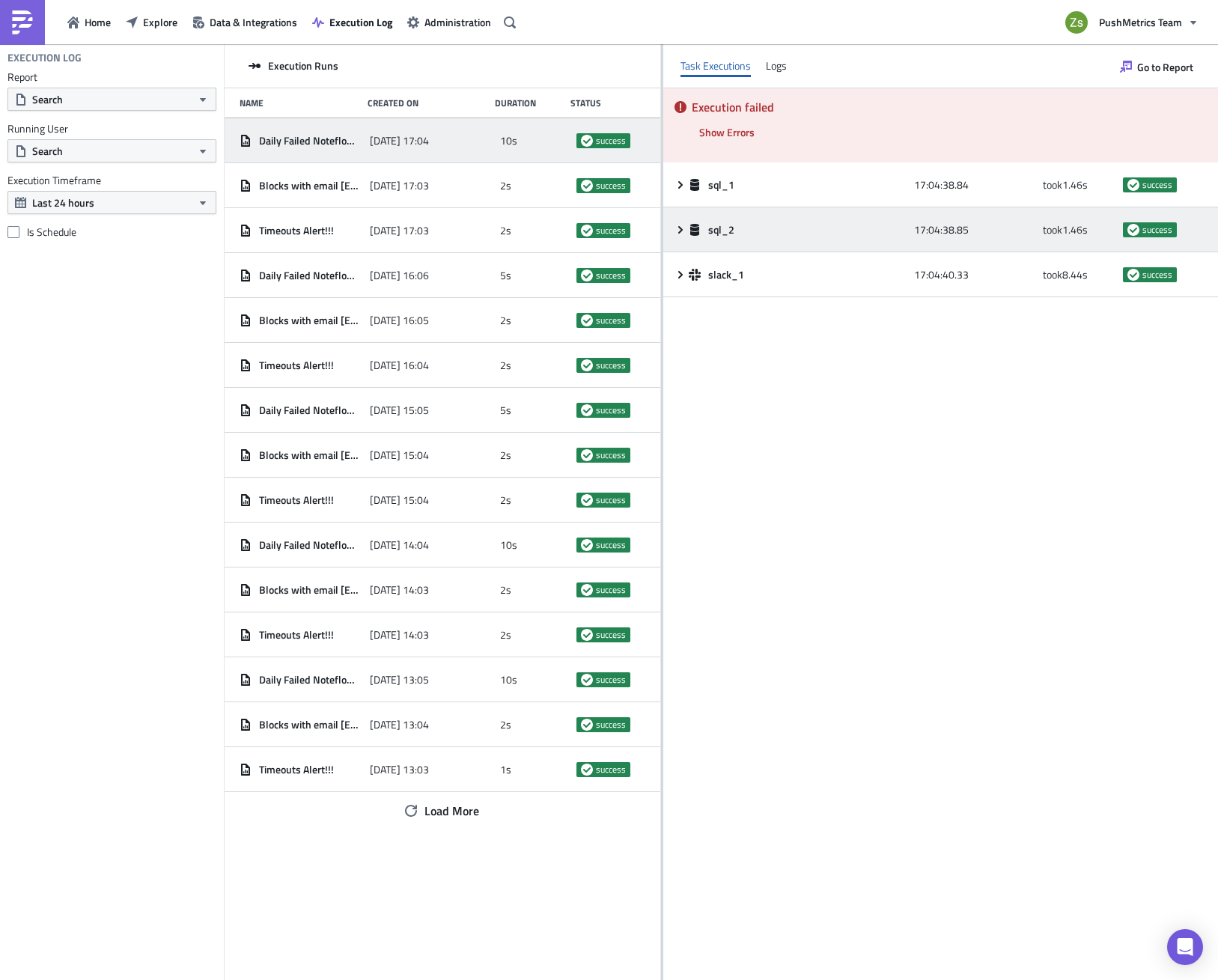
click at [694, 229] on icon at bounding box center [695, 229] width 9 height 12
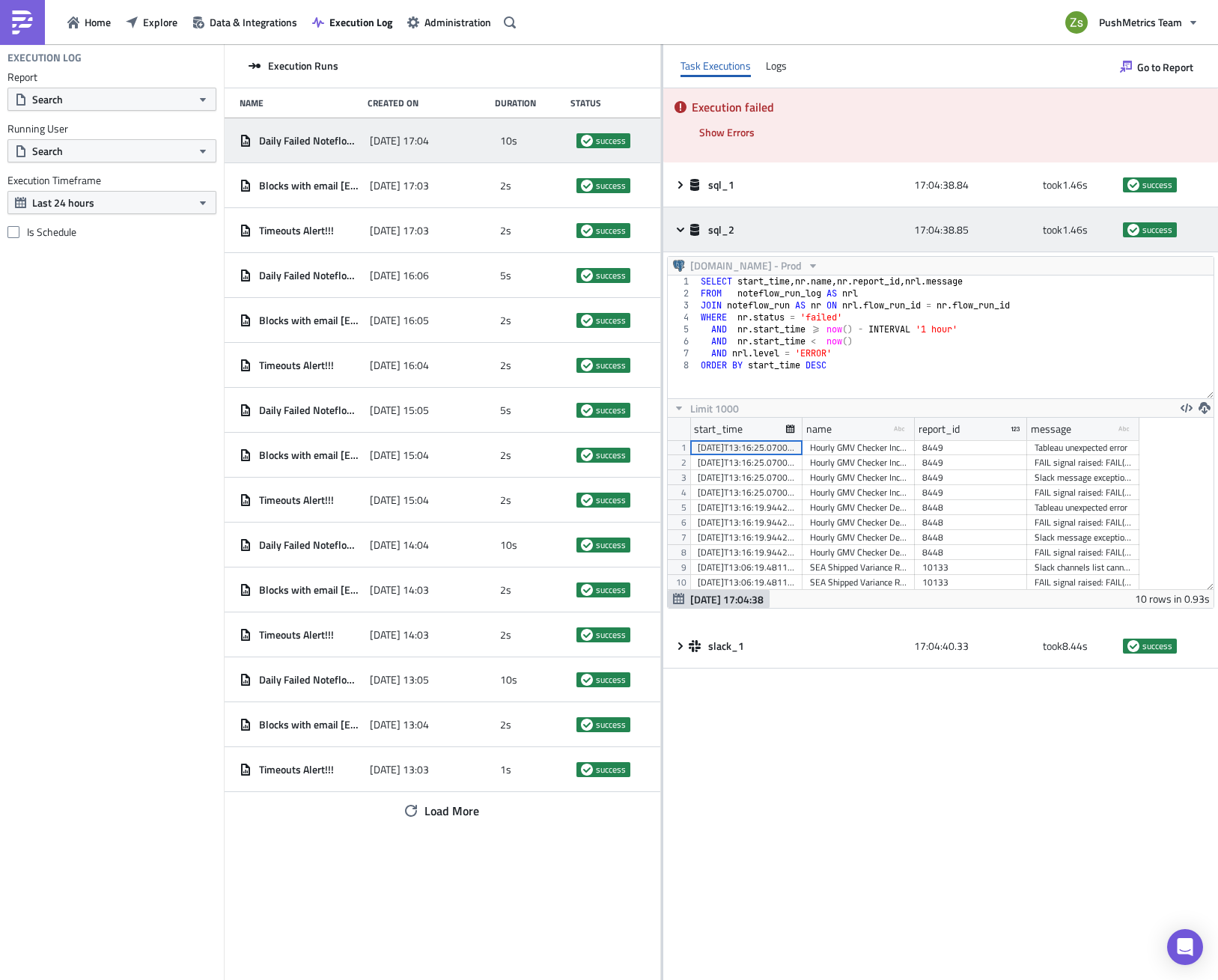
scroll to position [171, 546]
click at [694, 229] on icon at bounding box center [695, 229] width 9 height 12
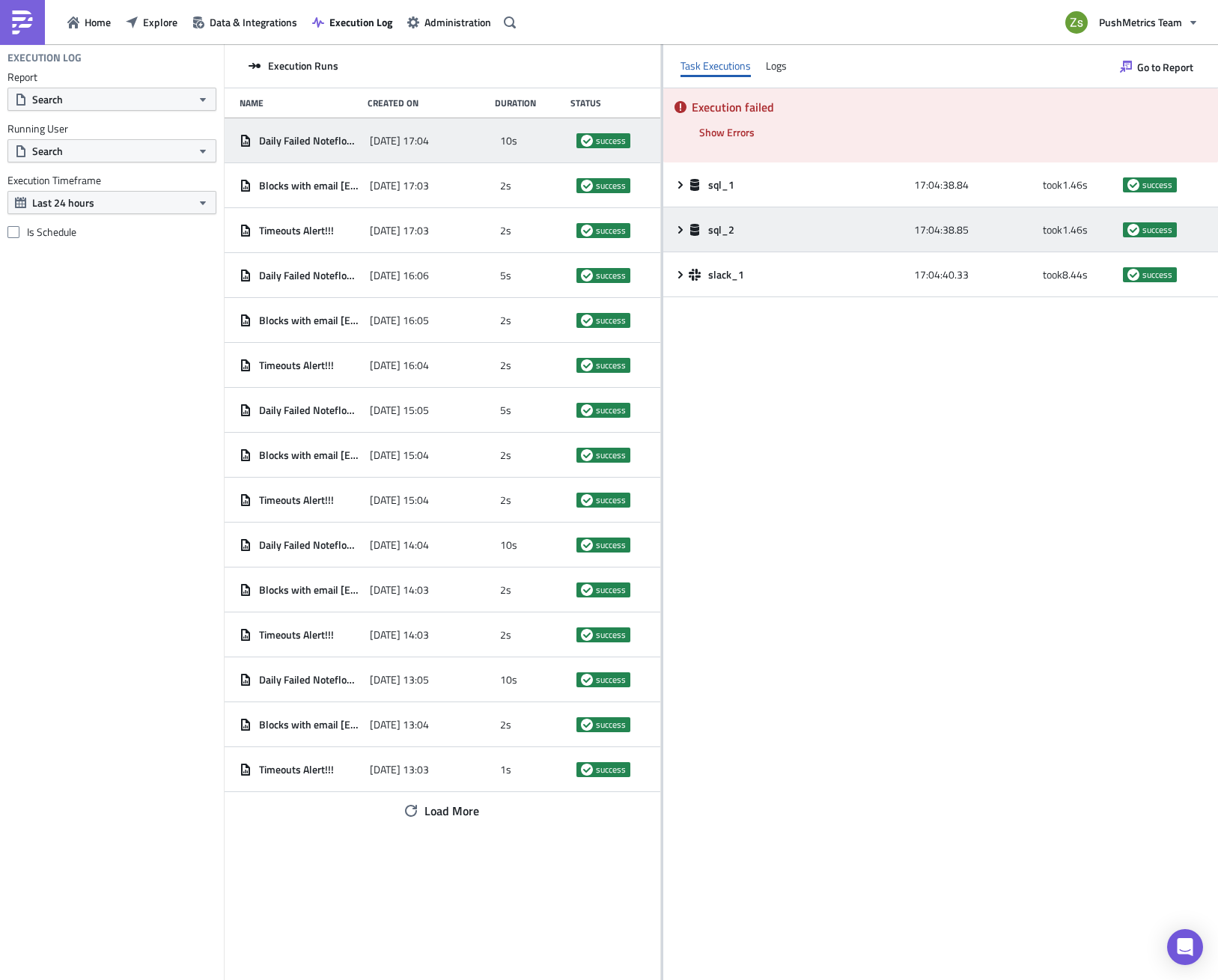
click at [726, 241] on div "sql_2" at bounding box center [797, 230] width 218 height 27
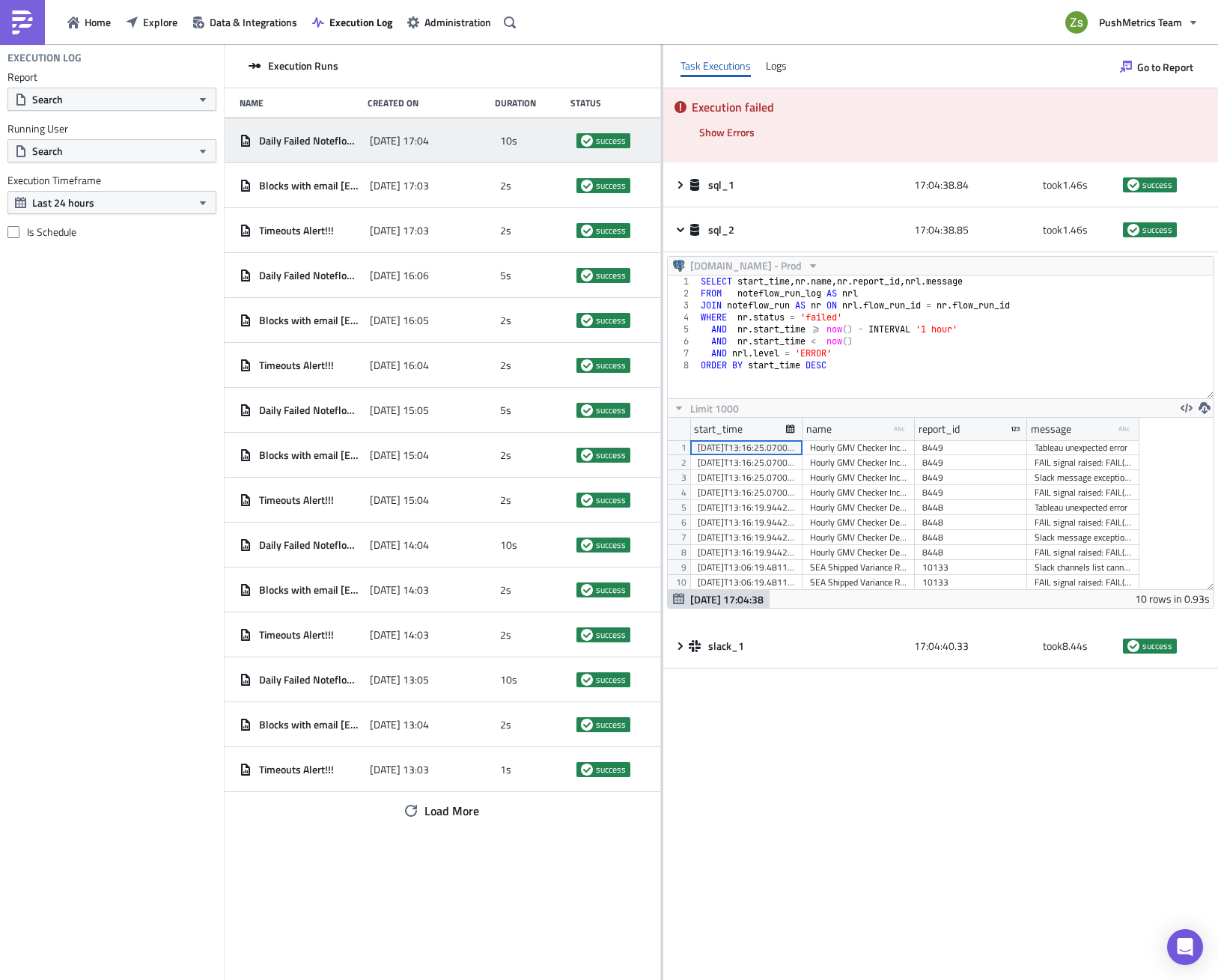
scroll to position [1, 0]
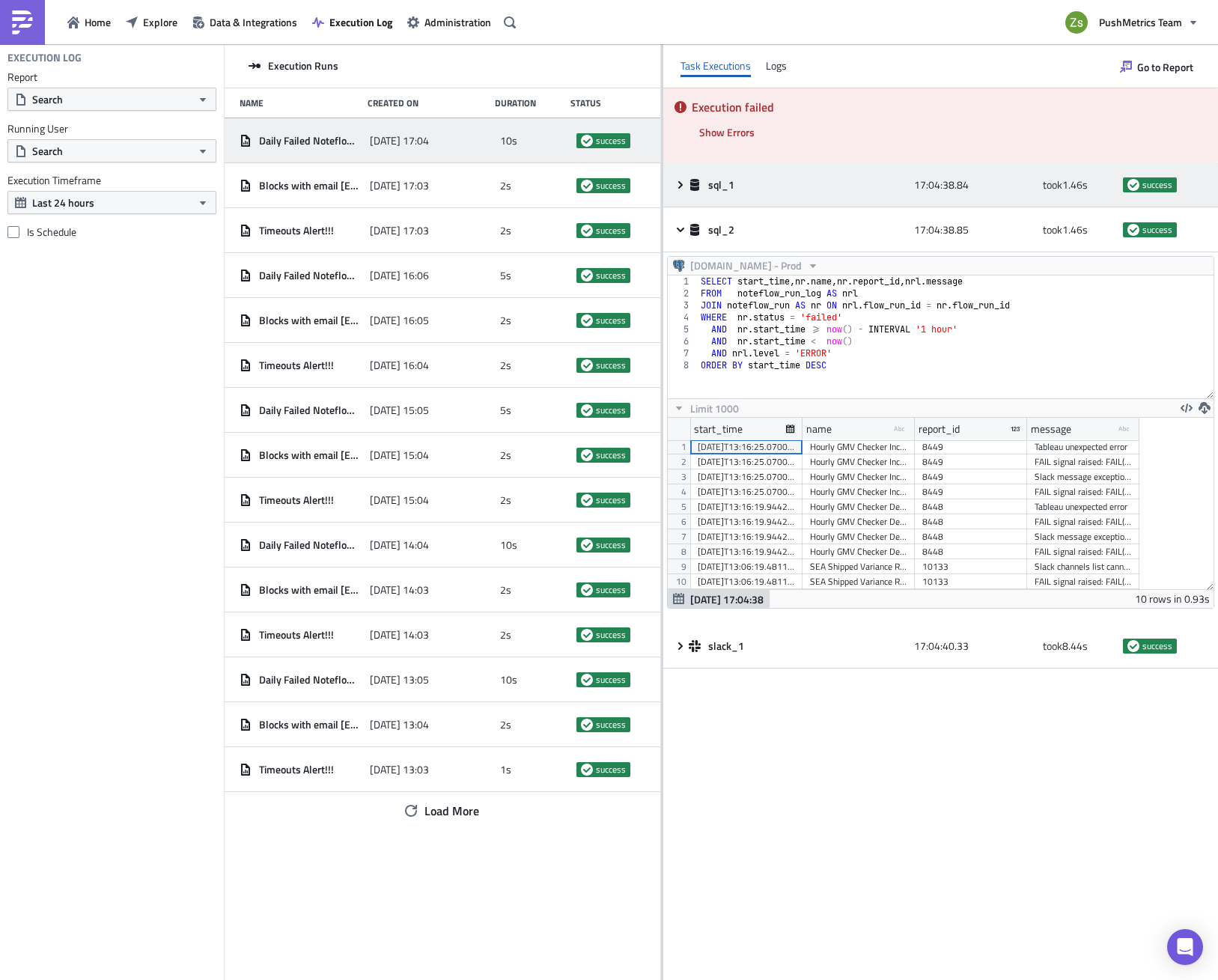
click at [725, 189] on span "sql_1" at bounding box center [722, 185] width 28 height 14
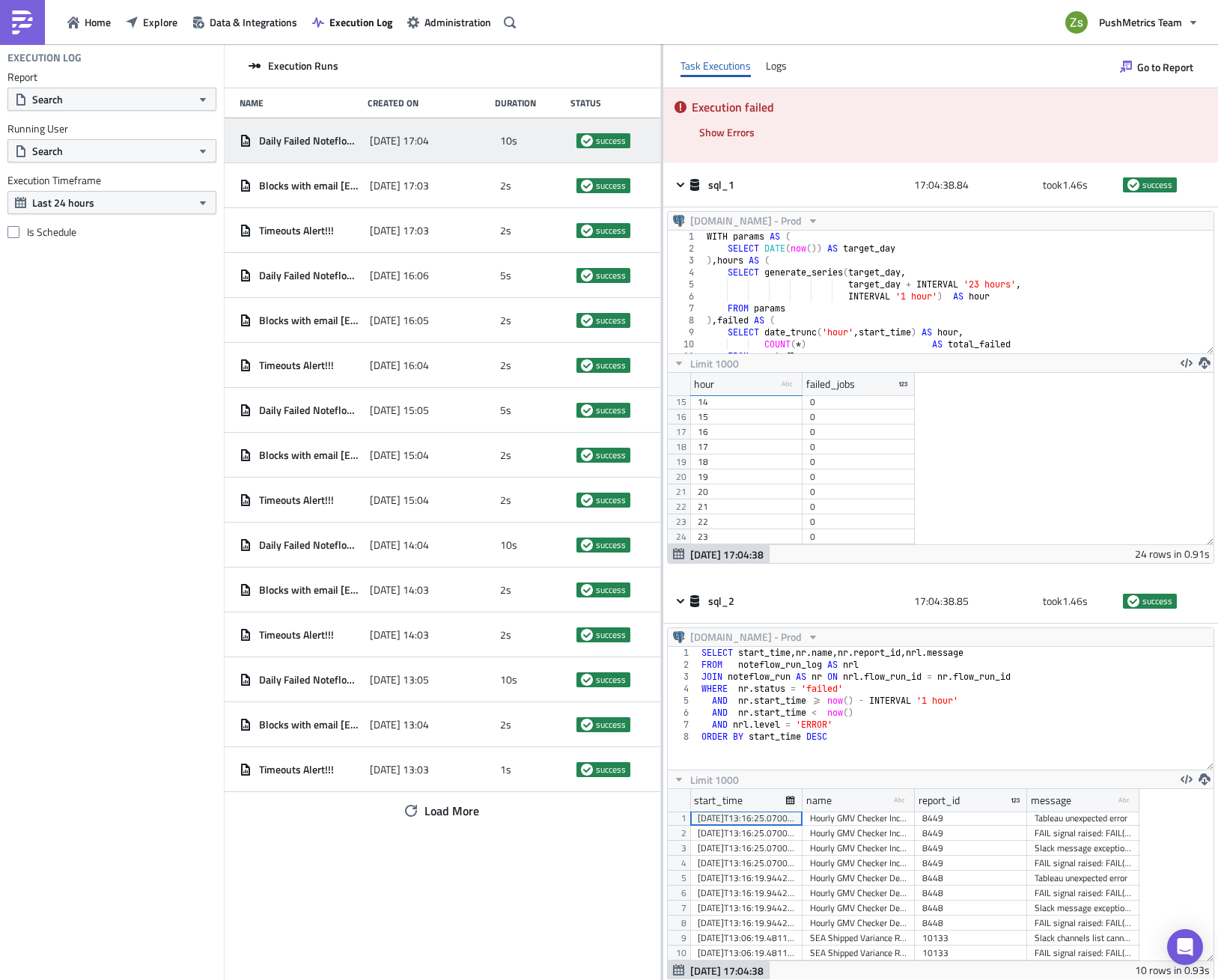
scroll to position [0, 0]
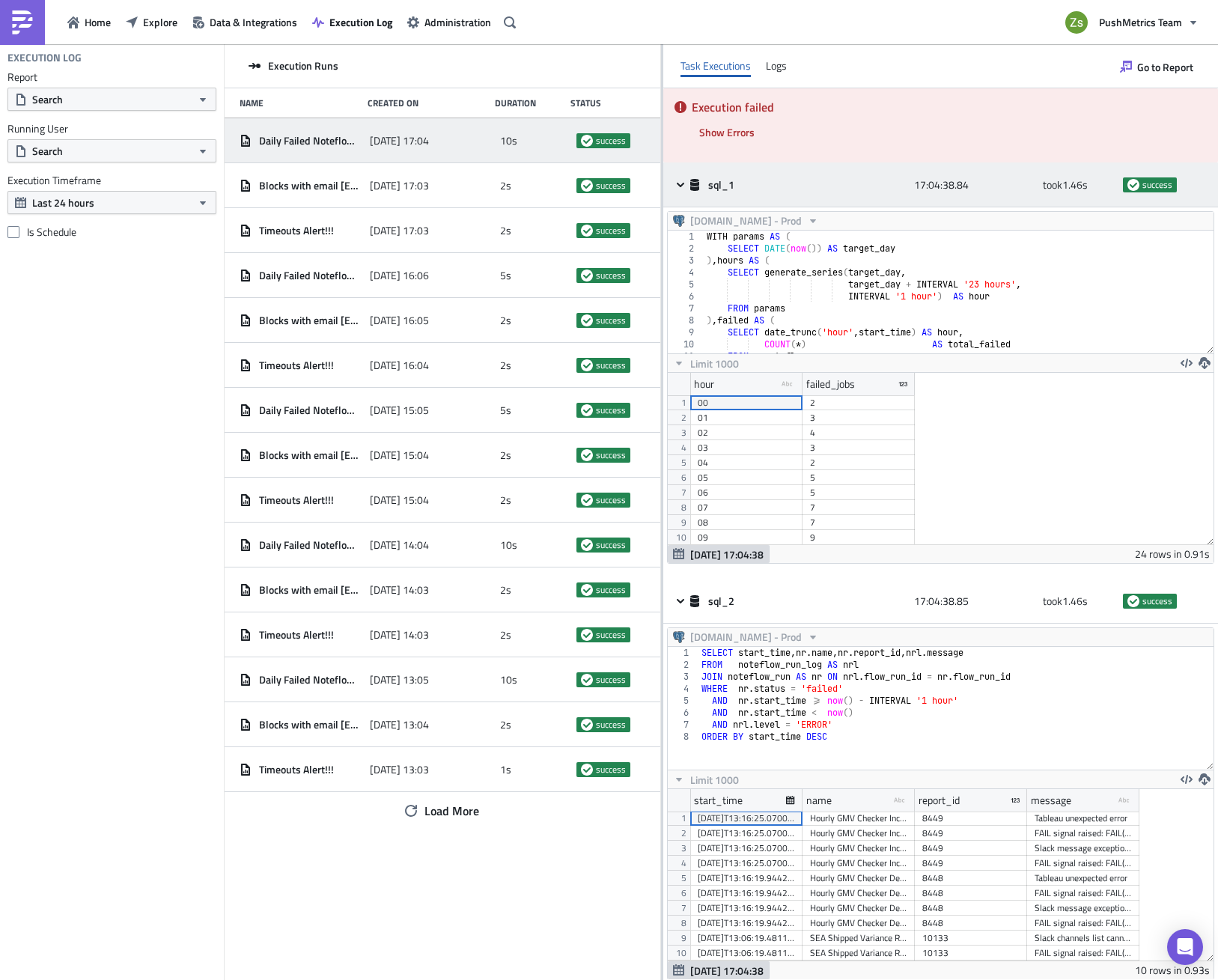
click at [712, 182] on span "sql_1" at bounding box center [722, 185] width 28 height 14
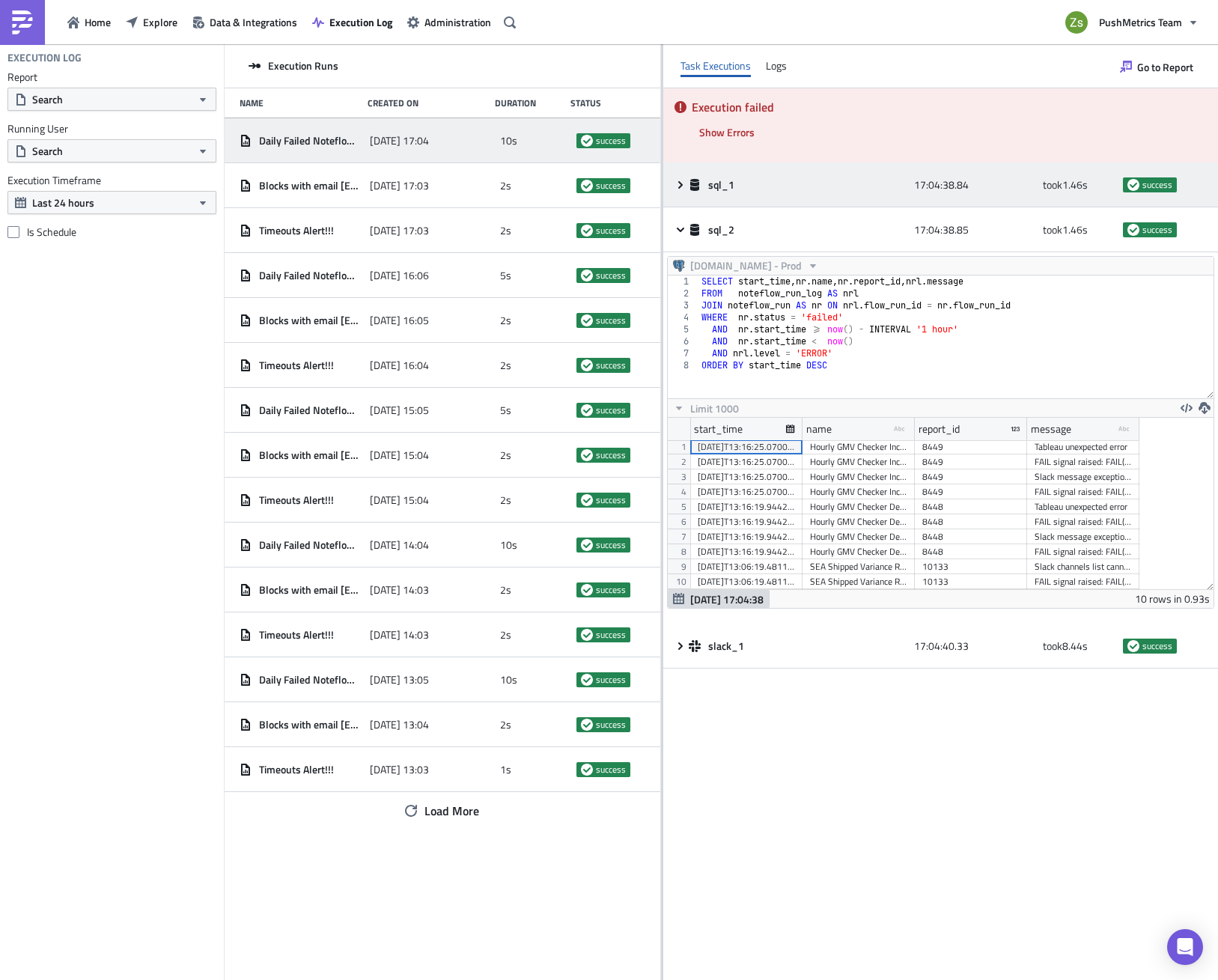
scroll to position [171, 546]
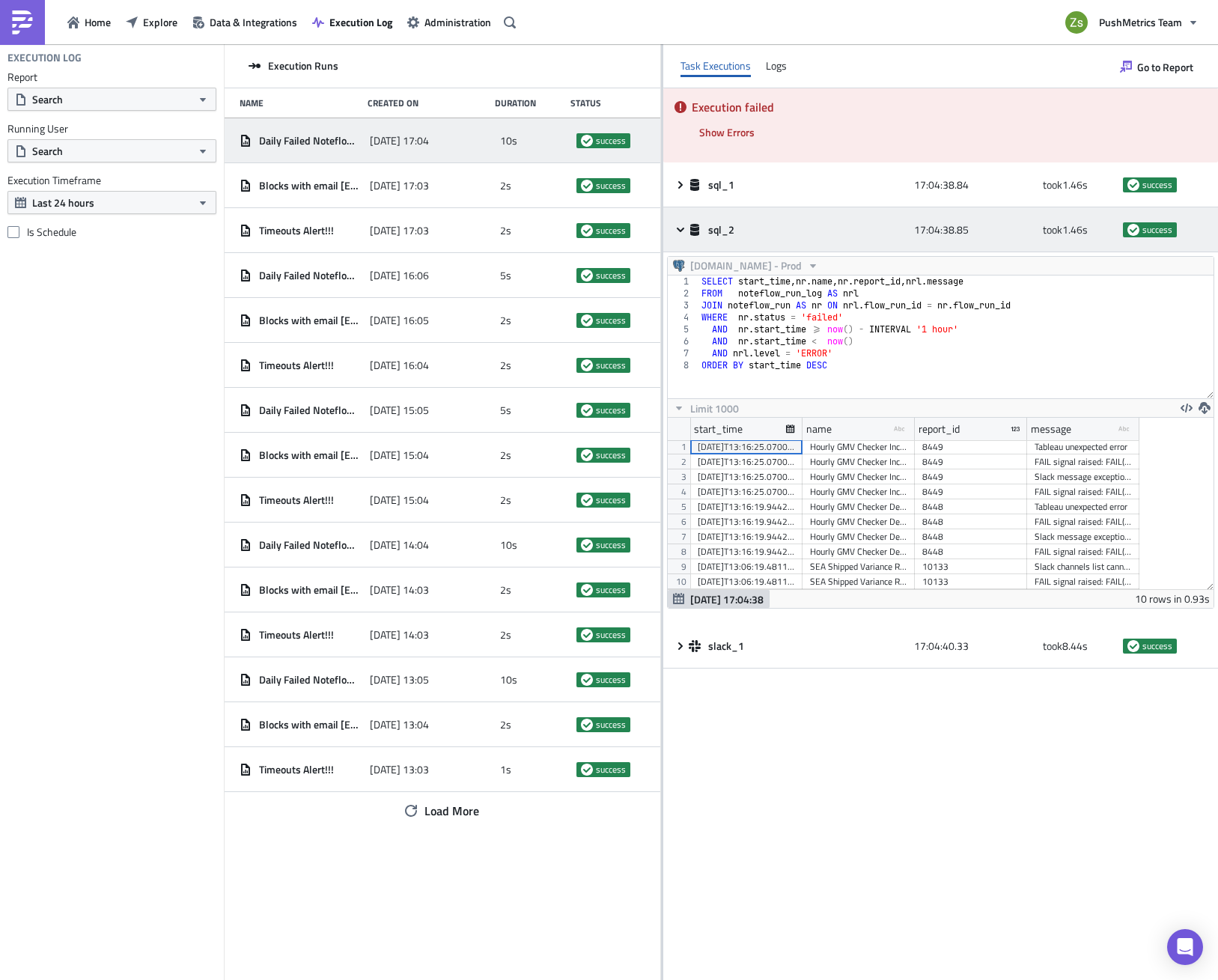
click at [721, 242] on div "sql_2" at bounding box center [797, 230] width 218 height 27
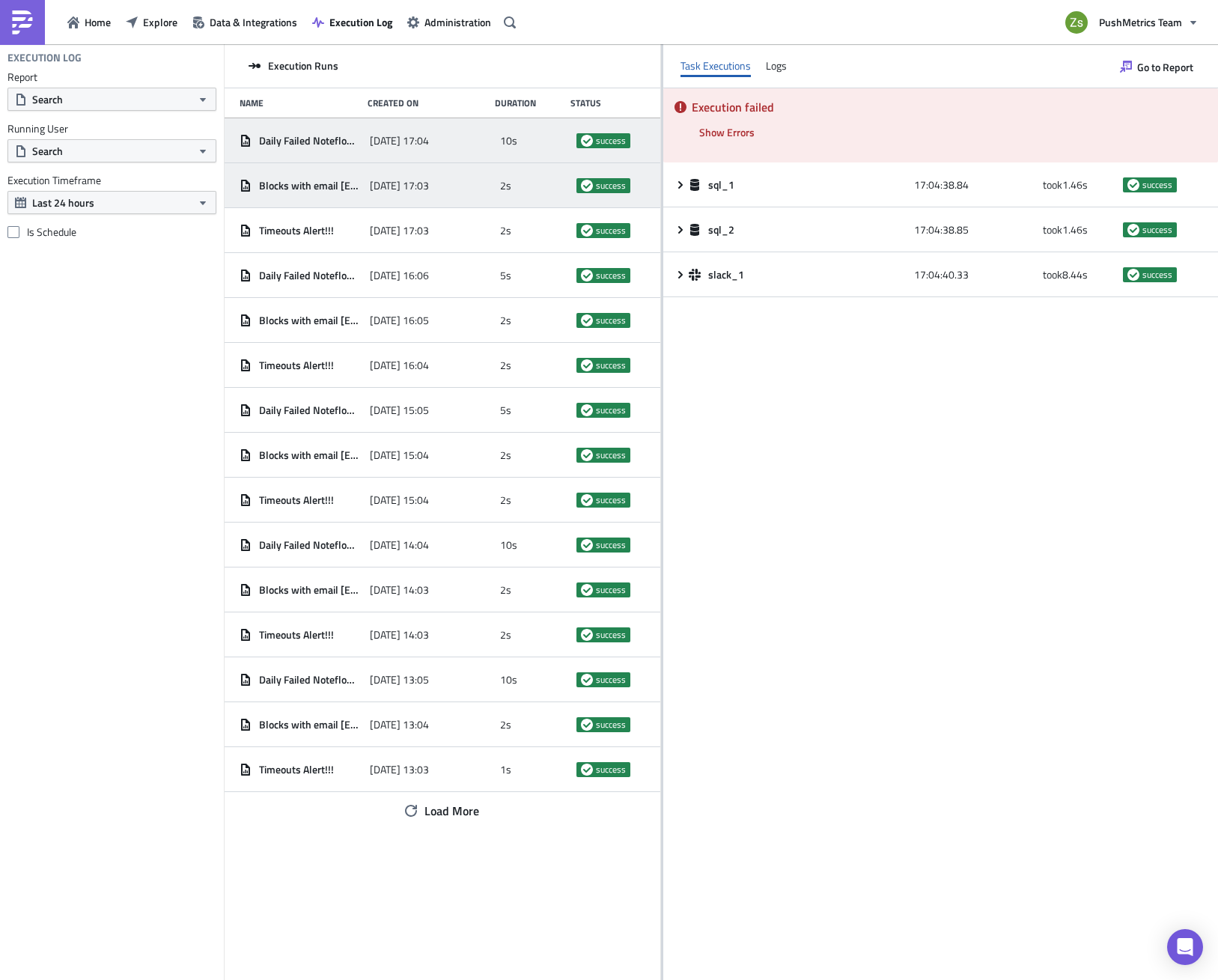
click at [352, 187] on span "Blocks with email [EMAIL_ADDRESS][DOMAIN_NAME]" at bounding box center [311, 186] width 104 height 14
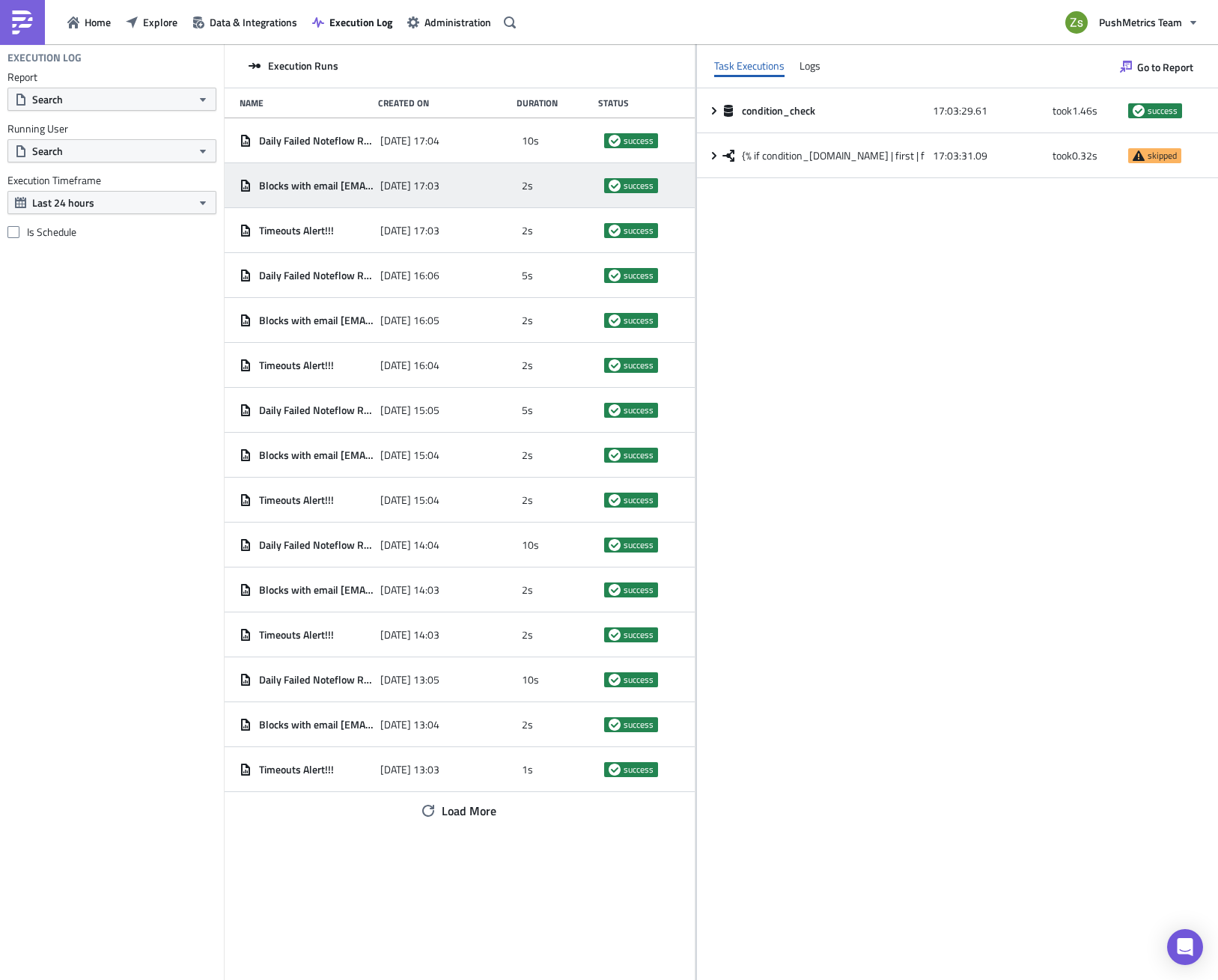
drag, startPoint x: 661, startPoint y: 237, endPoint x: 792, endPoint y: 256, distance: 132.4
click at [792, 256] on div "Execution Runs Name Created On Duration Status Daily Failed Noteflow Runs per h…" at bounding box center [722, 513] width 994 height 938
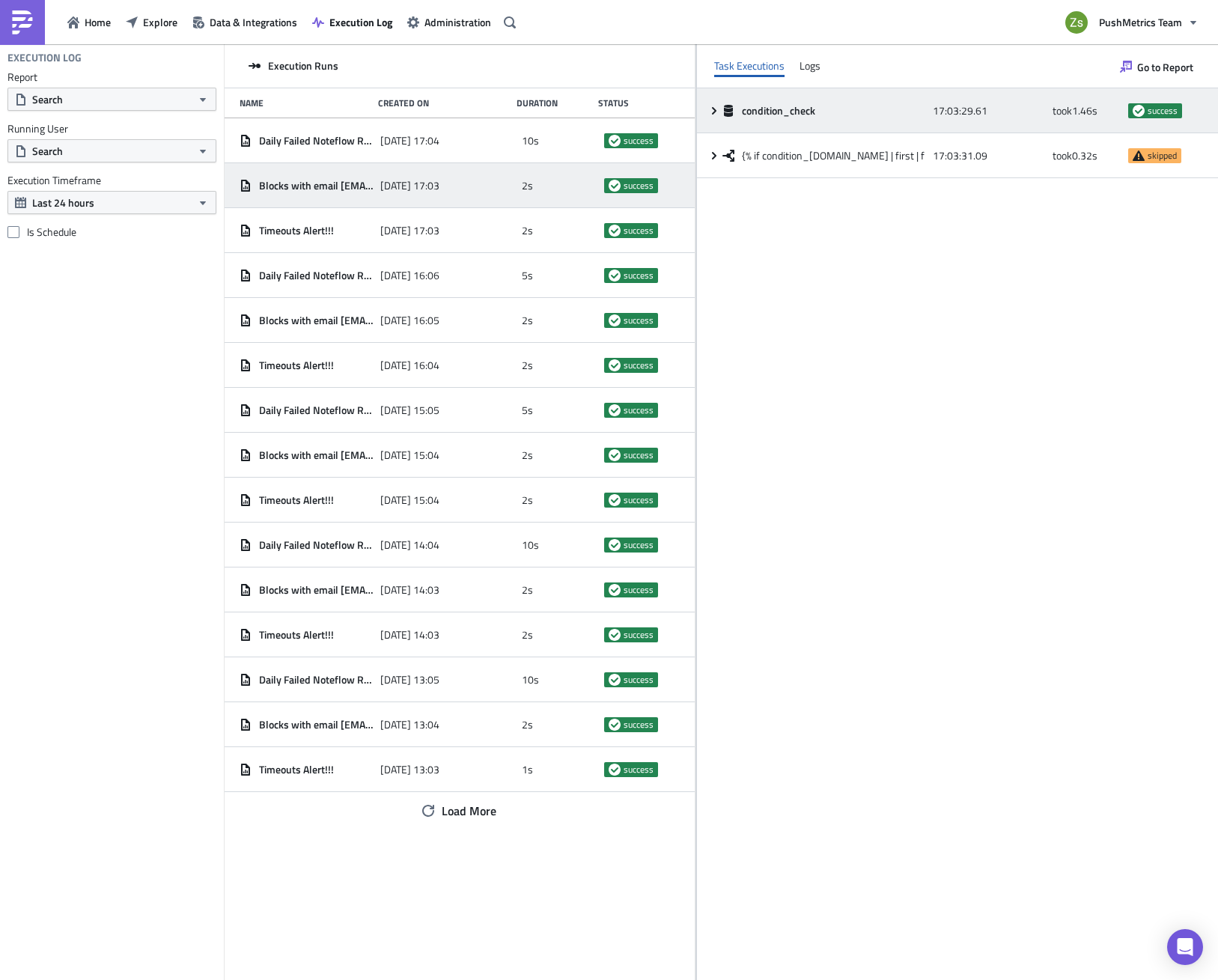
click at [817, 111] on span "condition_check" at bounding box center [779, 110] width 76 height 14
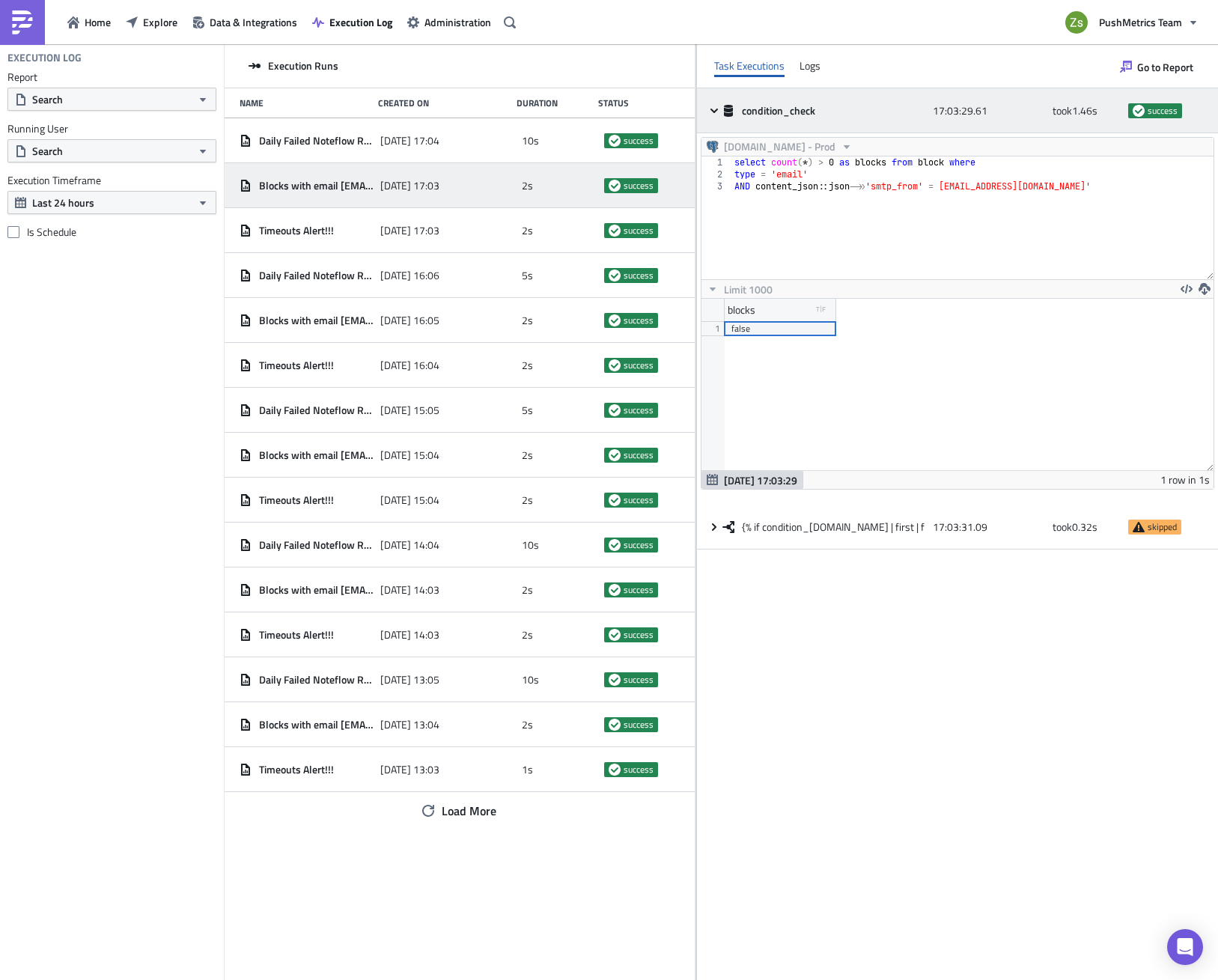
scroll to position [171, 480]
click at [817, 111] on span "condition_check" at bounding box center [779, 110] width 76 height 14
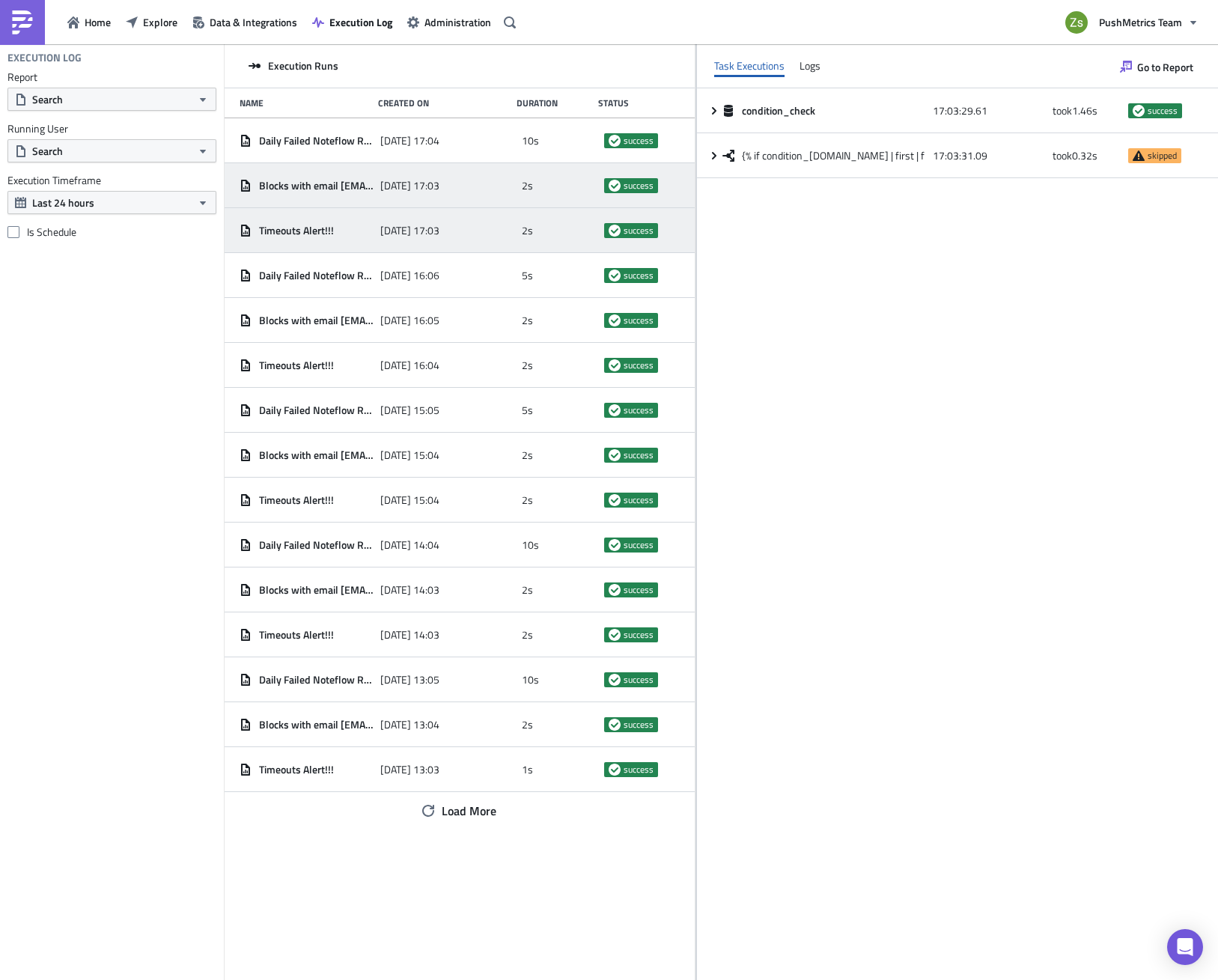
click at [269, 238] on div "Timeouts Alert!!!" at bounding box center [306, 231] width 133 height 27
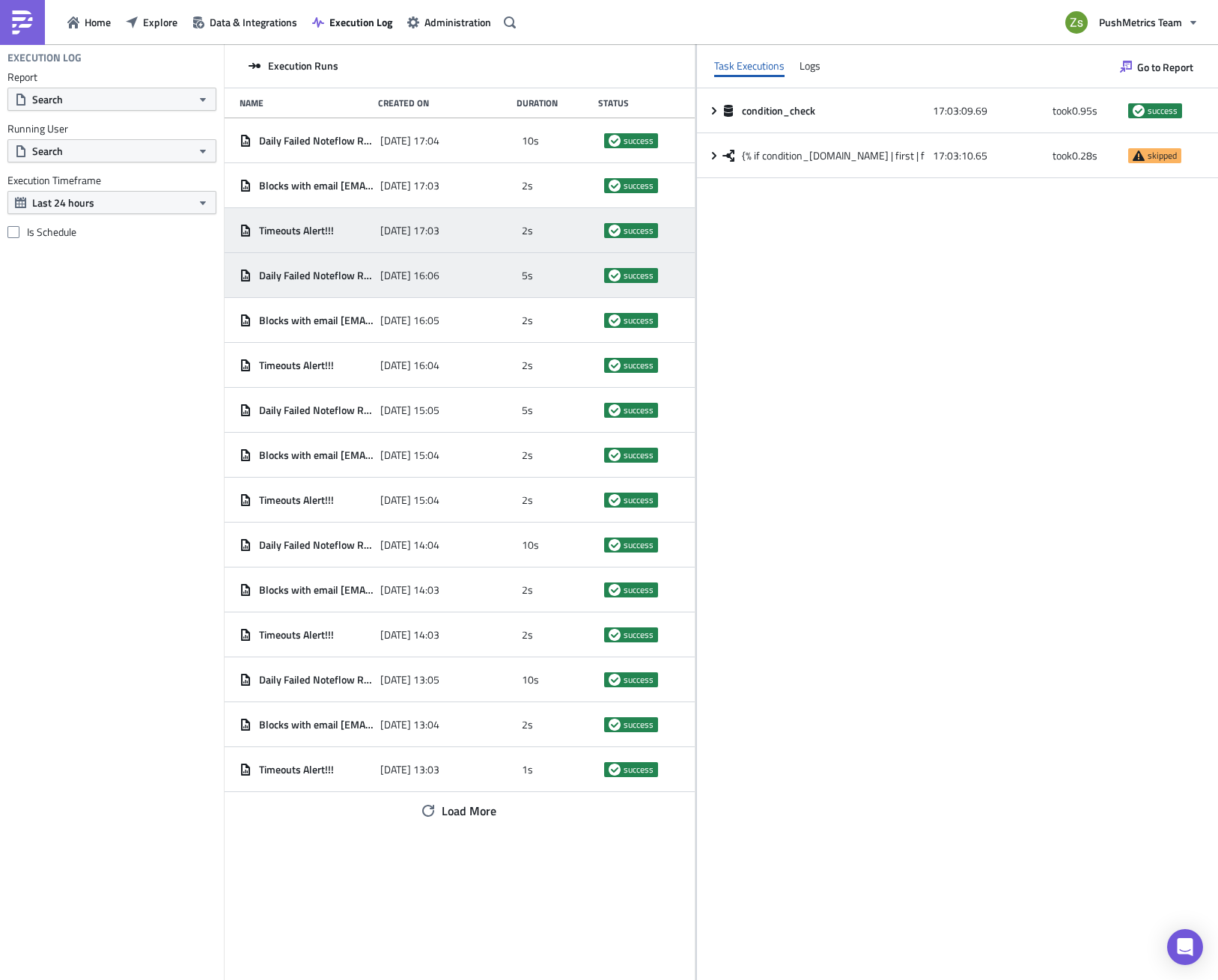
click at [324, 279] on span "Daily Failed Noteflow Runs per hour" at bounding box center [316, 275] width 114 height 14
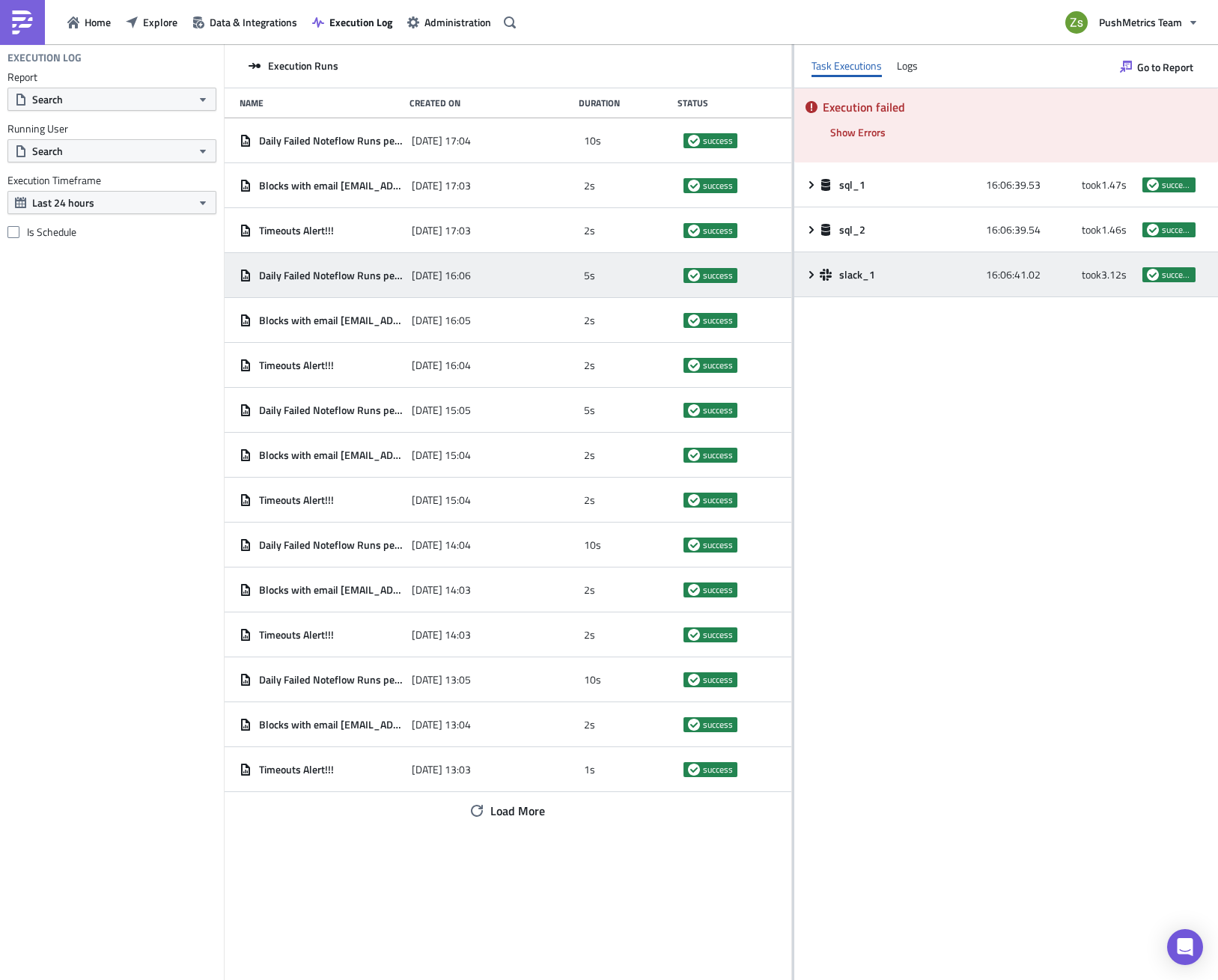
click at [850, 275] on span "slack_1" at bounding box center [858, 275] width 38 height 14
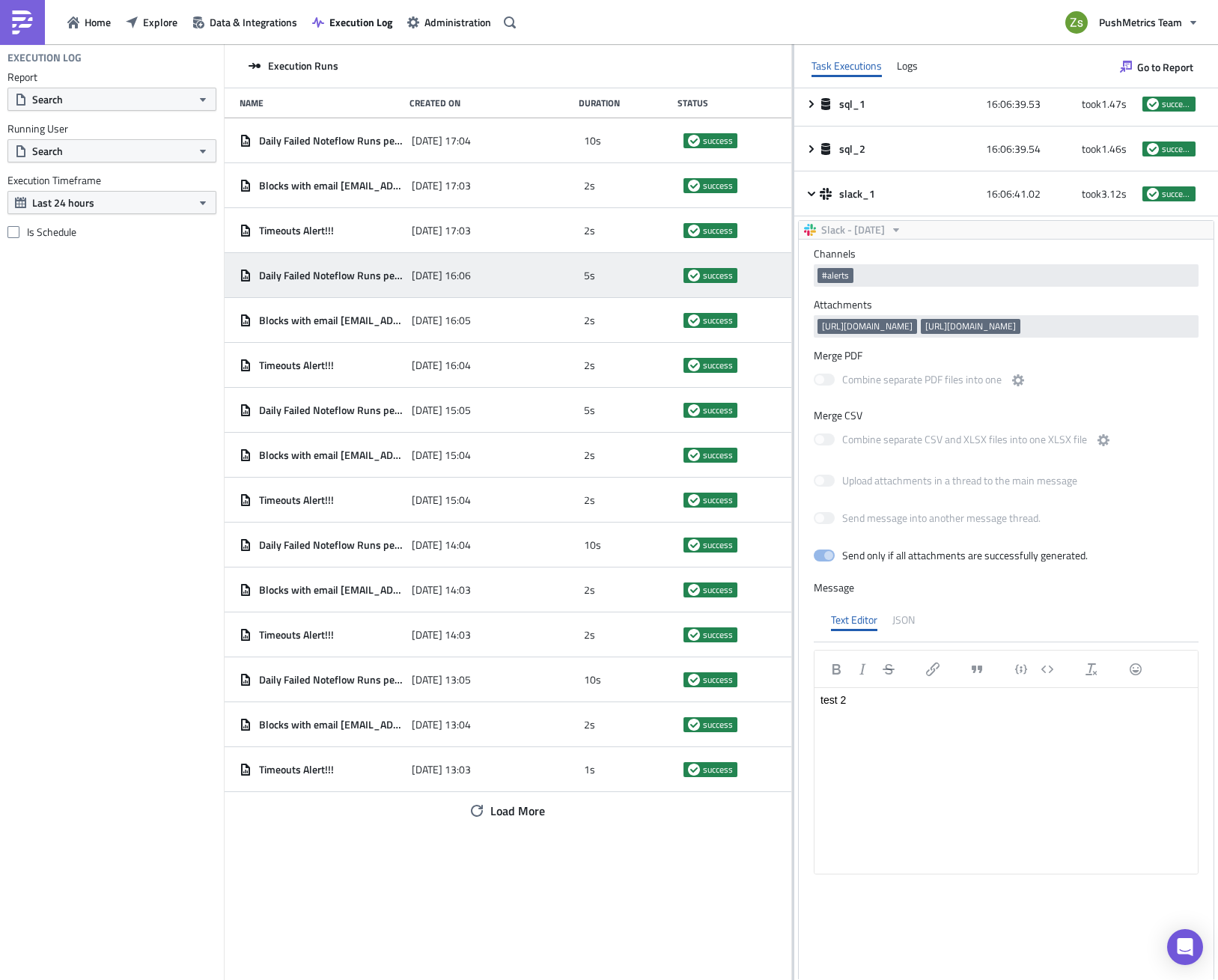
scroll to position [0, 0]
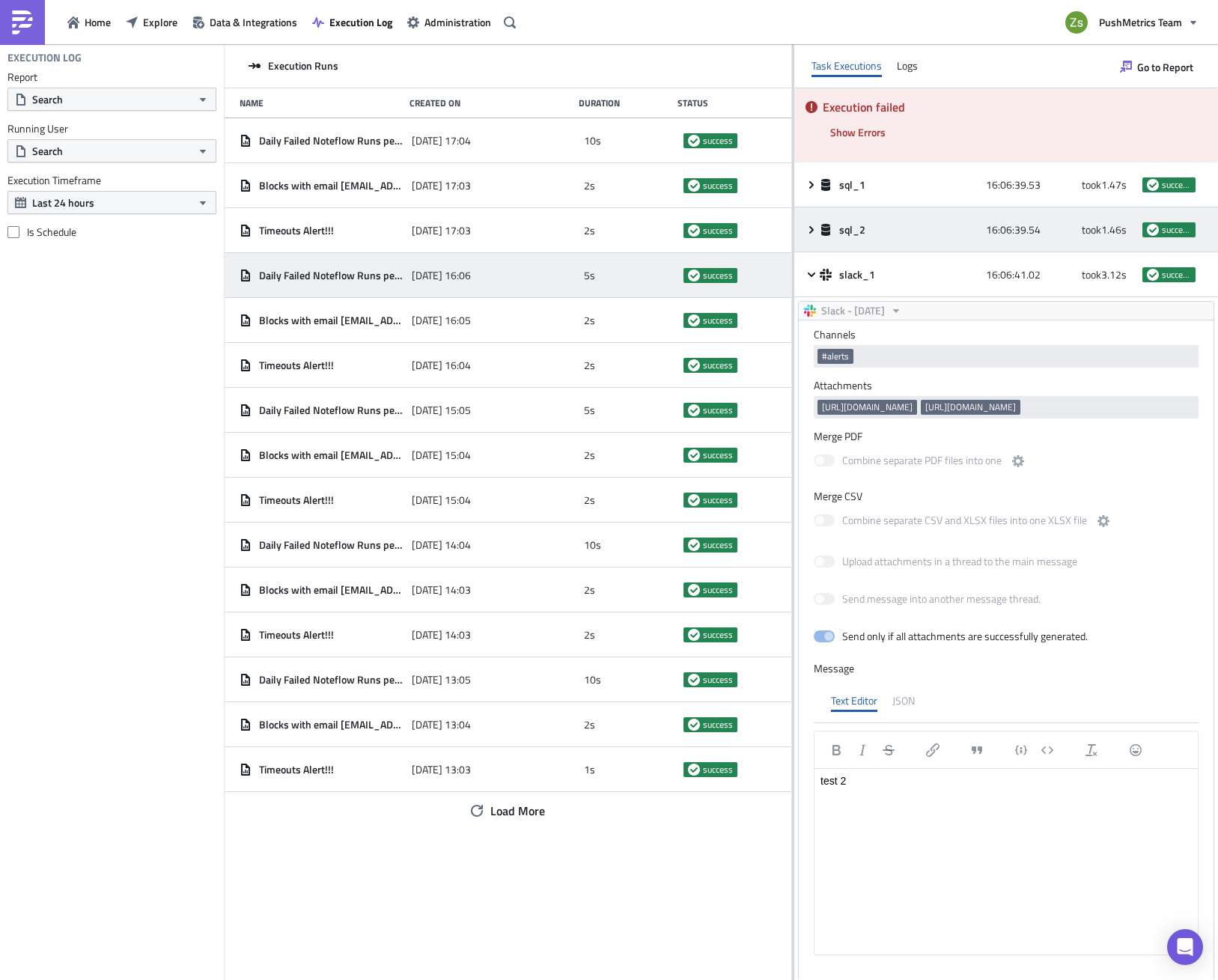
click at [820, 223] on div "sql_2" at bounding box center [899, 229] width 158 height 14
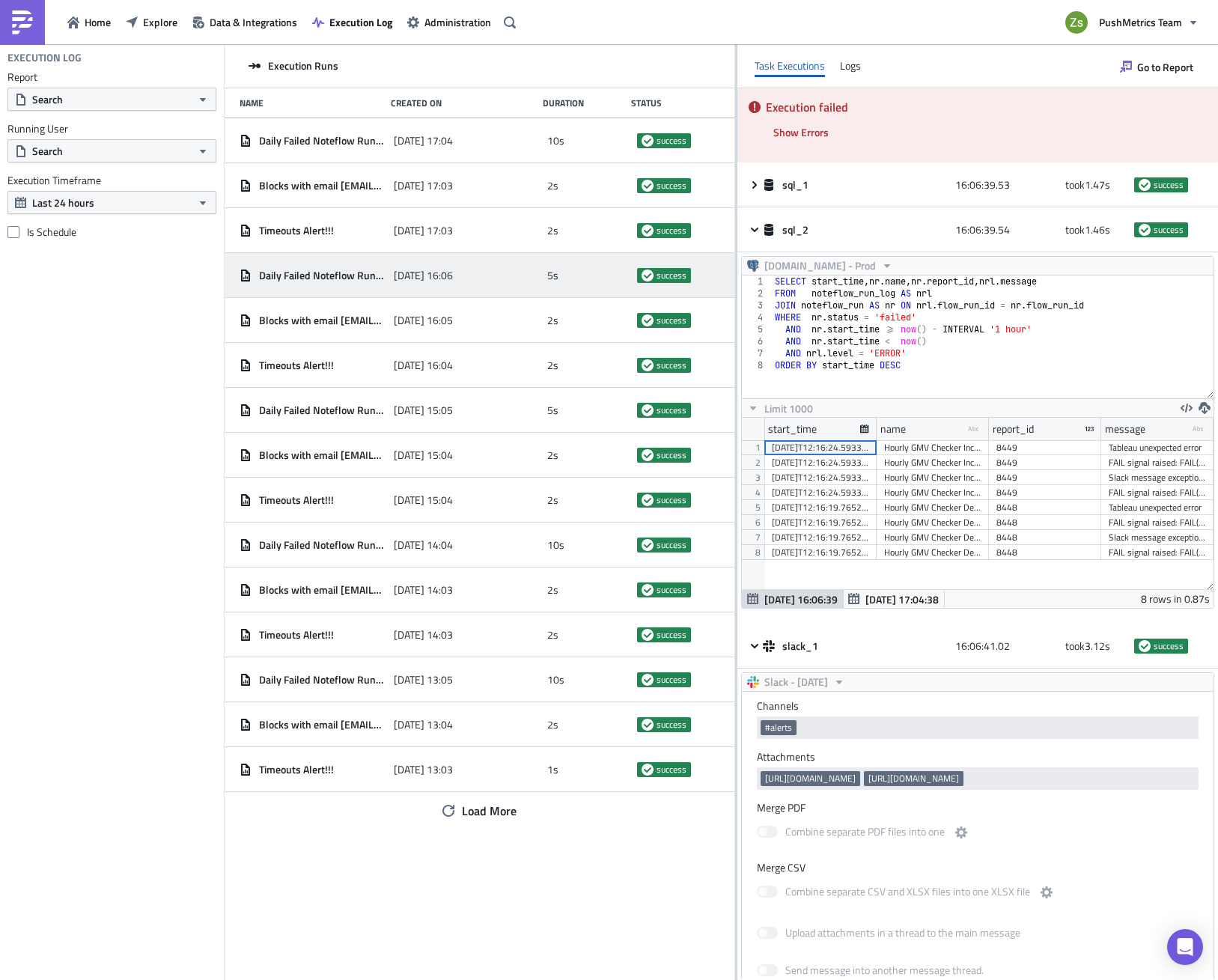
scroll to position [171, 579]
drag, startPoint x: 885, startPoint y: 424, endPoint x: 924, endPoint y: 424, distance: 39.0
click at [1025, 424] on div at bounding box center [1027, 429] width 4 height 24
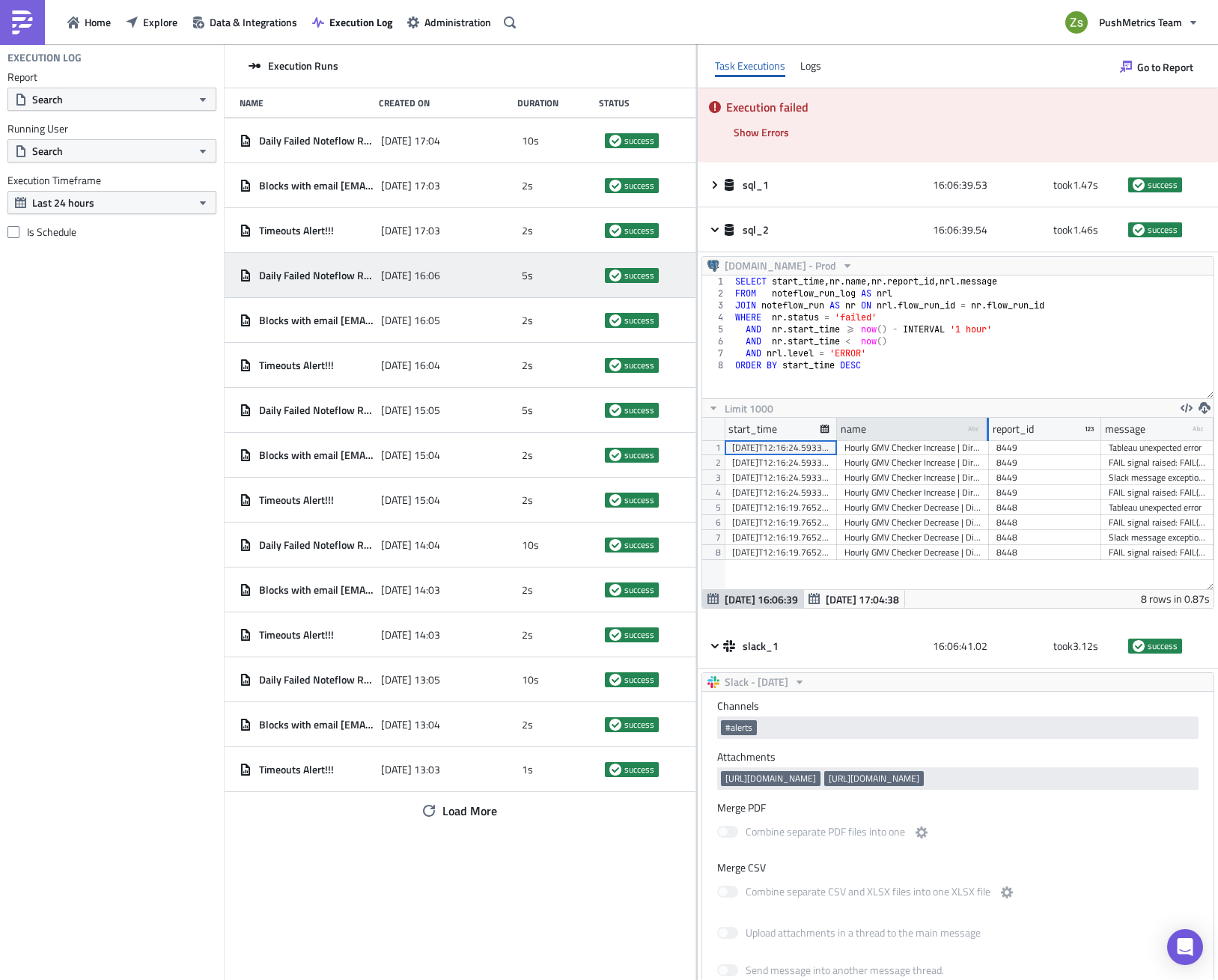
drag, startPoint x: 924, startPoint y: 424, endPoint x: 954, endPoint y: 424, distance: 30.0
click at [986, 424] on div at bounding box center [988, 429] width 4 height 24
